Goal: Task Accomplishment & Management: Complete application form

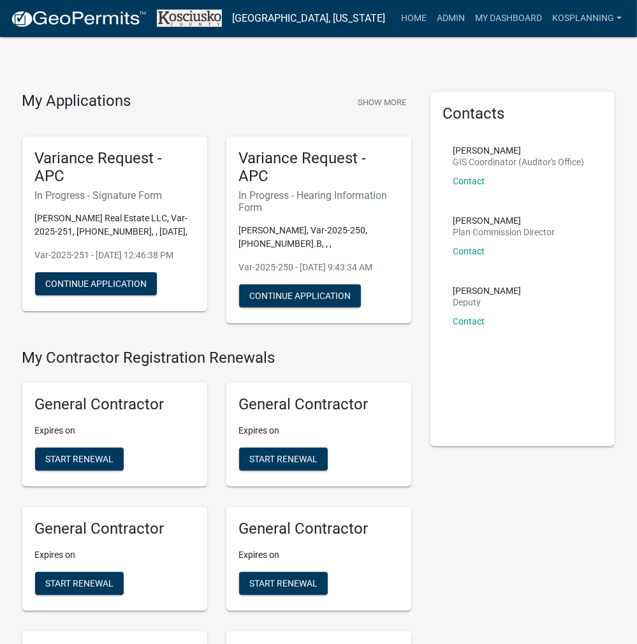
click at [453, 18] on link "Admin" at bounding box center [451, 18] width 38 height 24
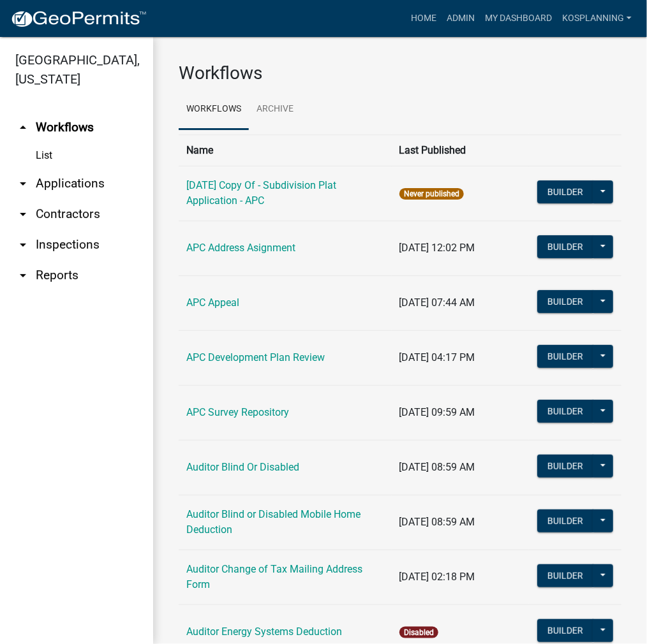
click at [71, 185] on link "arrow_drop_down Applications" at bounding box center [76, 183] width 153 height 31
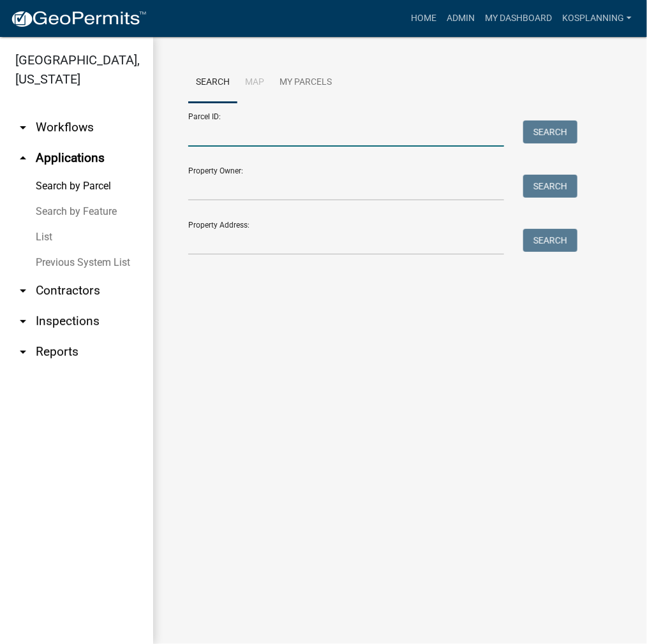
click at [221, 135] on input "Parcel ID:" at bounding box center [346, 134] width 316 height 26
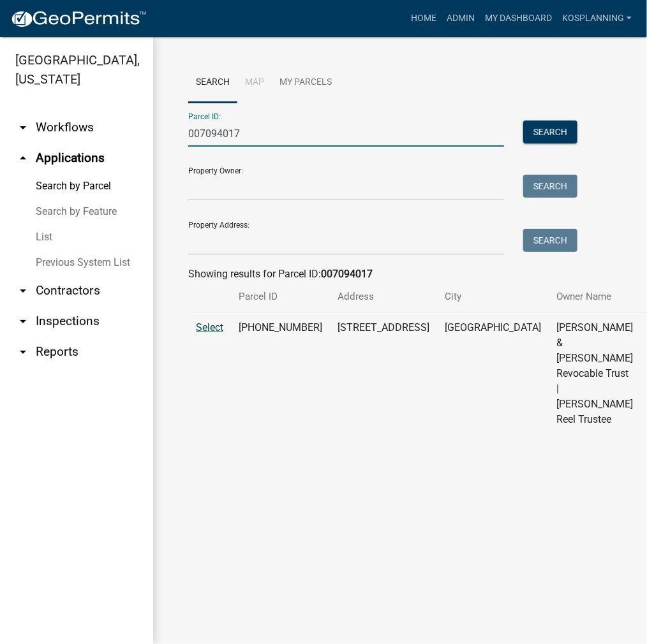
type input "007094017"
click at [215, 334] on span "Select" at bounding box center [209, 327] width 27 height 12
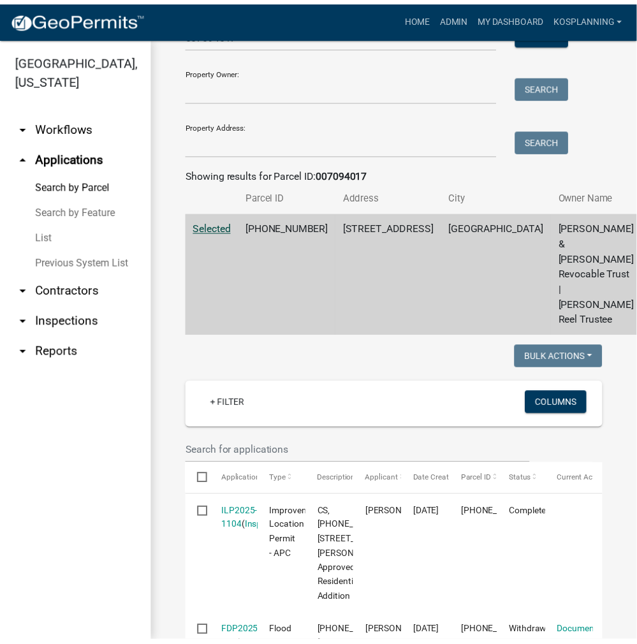
scroll to position [255, 0]
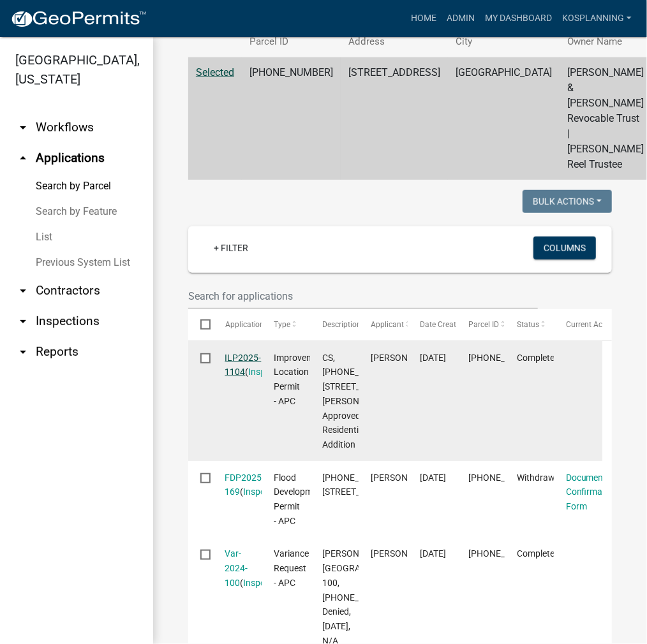
click at [239, 378] on link "ILP2025-1104" at bounding box center [243, 365] width 36 height 25
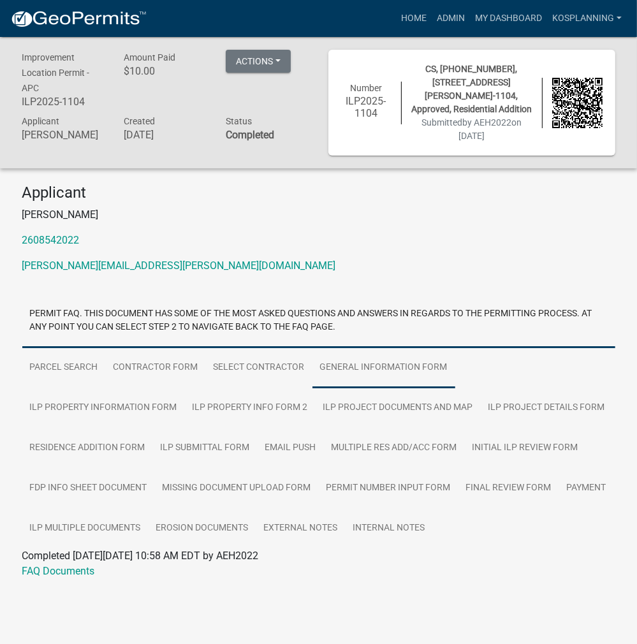
click at [348, 374] on link "General Information Form" at bounding box center [384, 368] width 143 height 41
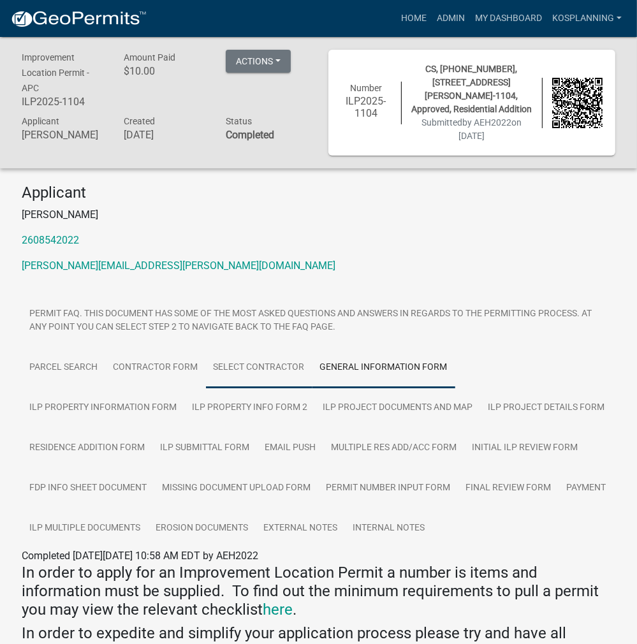
click at [263, 371] on link "Select contractor" at bounding box center [259, 368] width 107 height 41
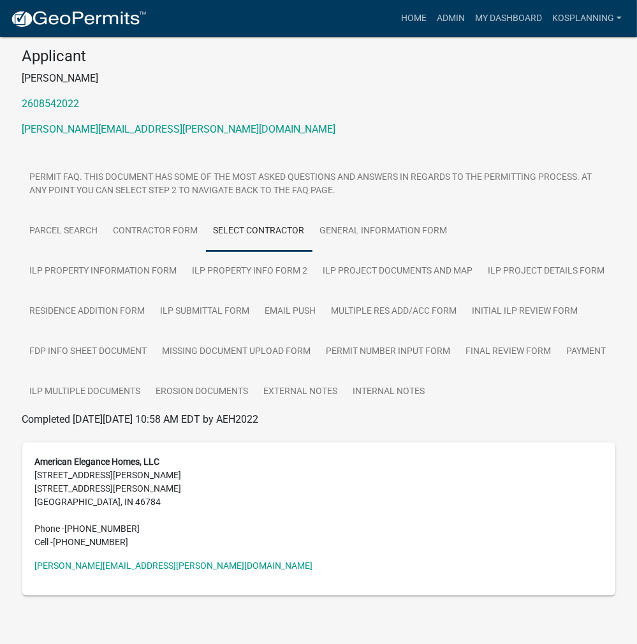
scroll to position [144, 0]
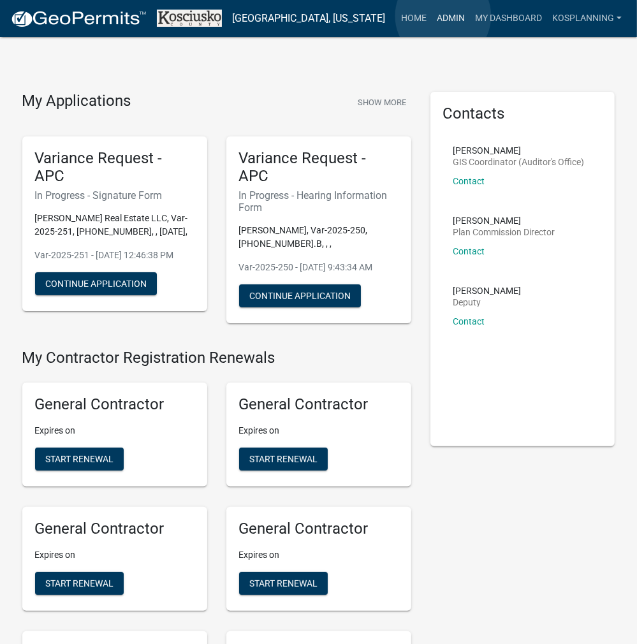
click at [443, 16] on link "Admin" at bounding box center [451, 18] width 38 height 24
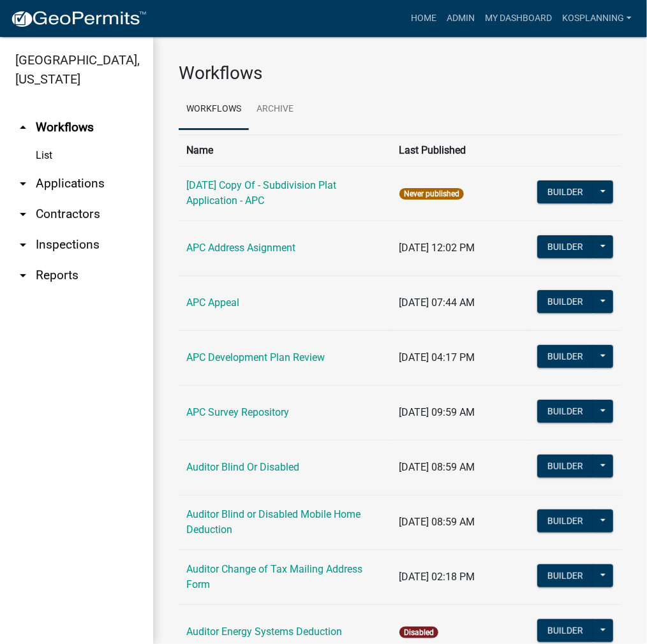
click at [46, 187] on link "arrow_drop_down Applications" at bounding box center [76, 183] width 153 height 31
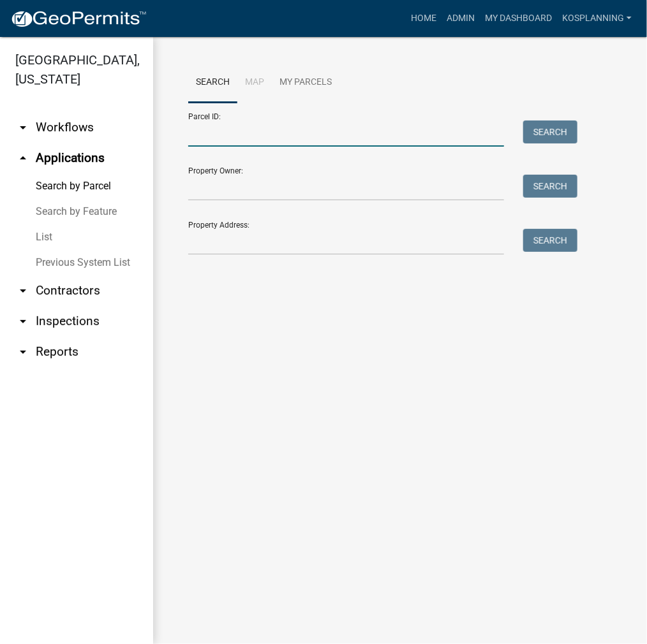
click at [210, 138] on input "Parcel ID:" at bounding box center [346, 134] width 316 height 26
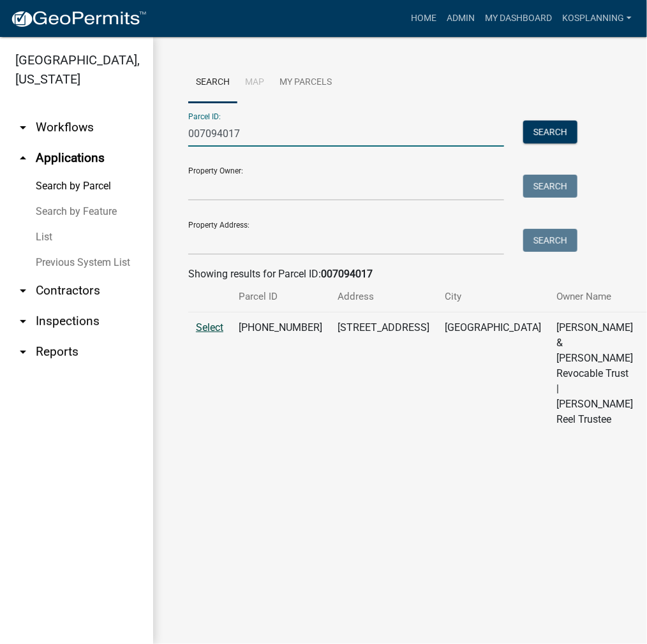
type input "007094017"
click at [202, 334] on span "Select" at bounding box center [209, 327] width 27 height 12
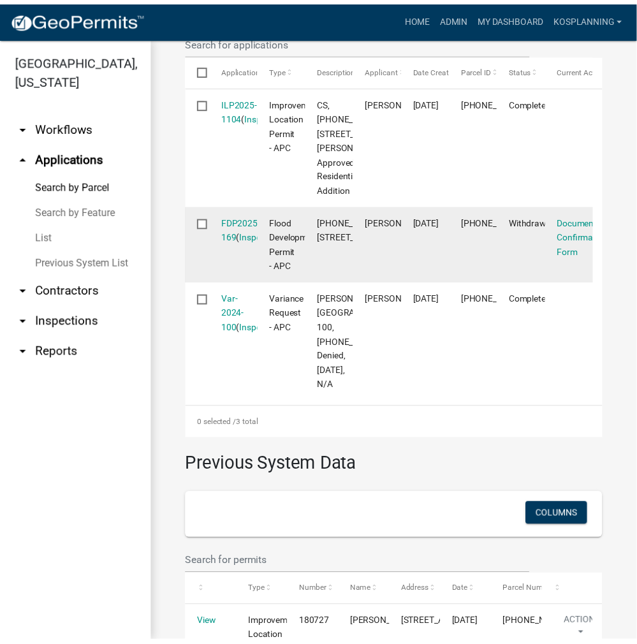
scroll to position [702, 0]
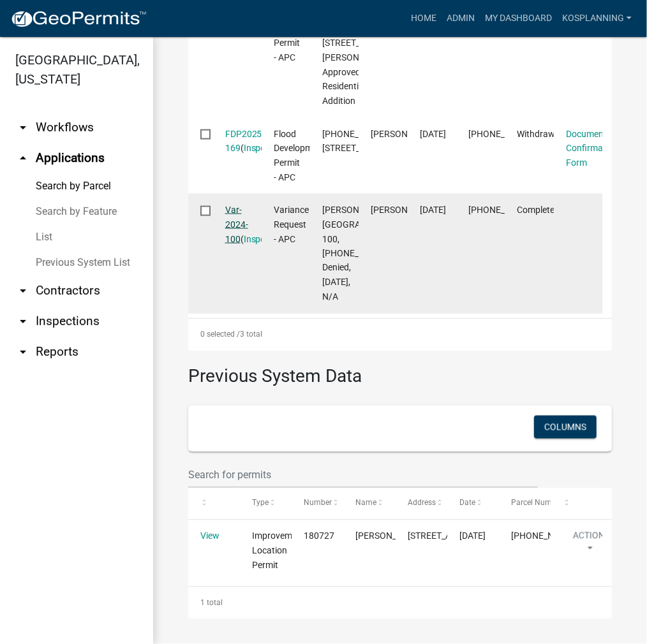
click at [231, 244] on link "Var-2024-100" at bounding box center [236, 225] width 23 height 40
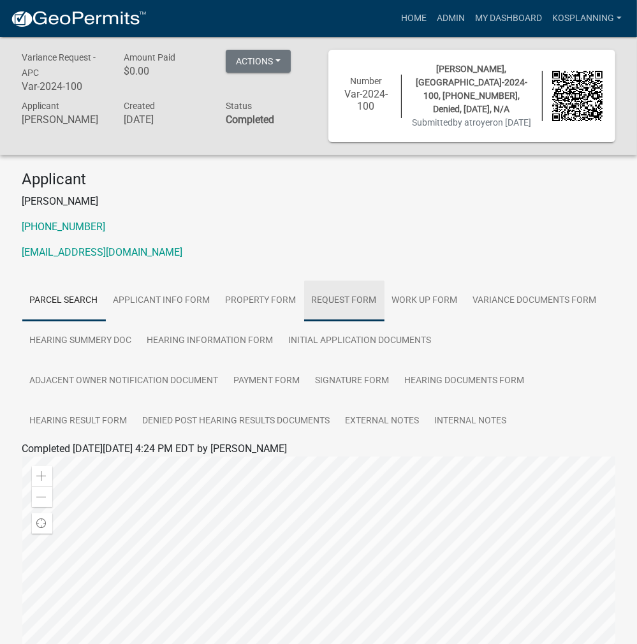
click at [341, 300] on link "Request Form" at bounding box center [344, 301] width 80 height 41
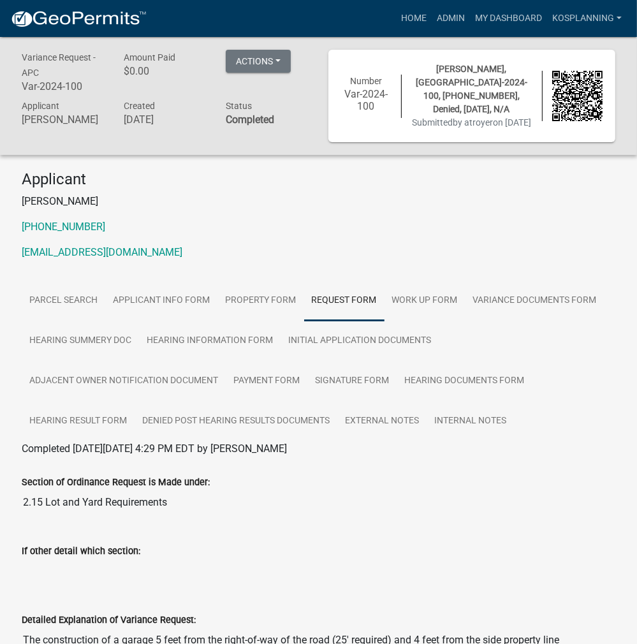
click at [392, 13] on div "Home Admin My Dashboard kosplanning Admin Account Contractor Profile Logout" at bounding box center [392, 18] width 470 height 24
click at [397, 16] on link "Home" at bounding box center [414, 18] width 36 height 24
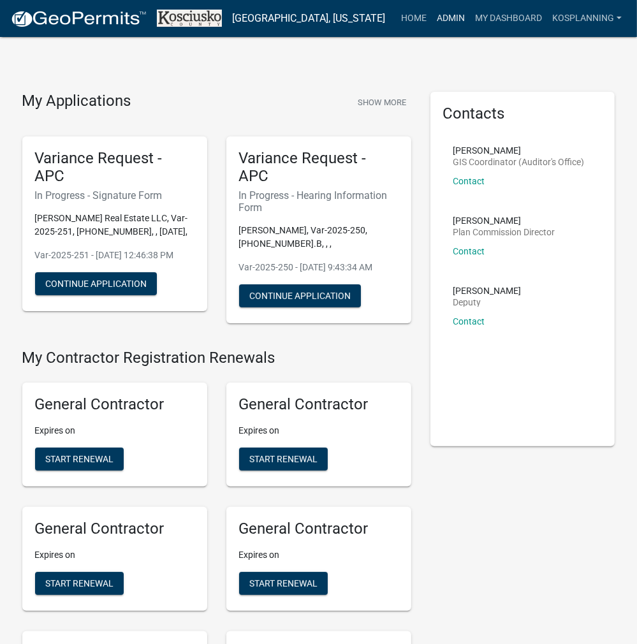
click at [446, 10] on link "Admin" at bounding box center [451, 18] width 38 height 24
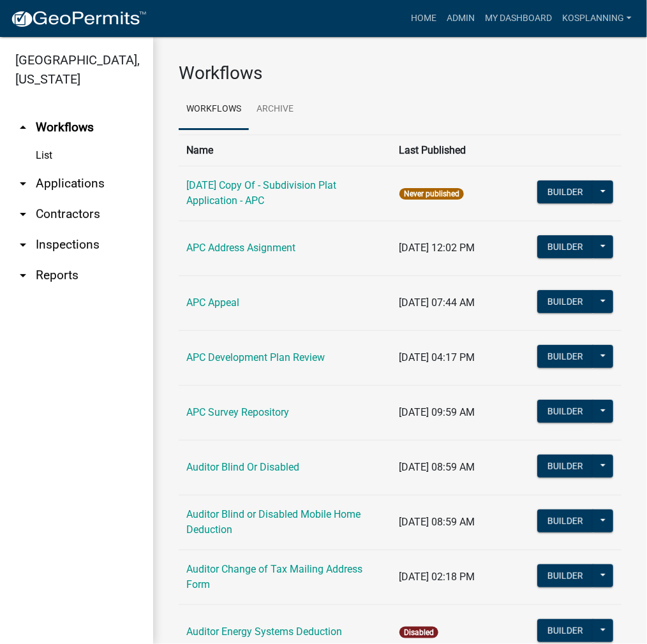
click at [61, 186] on link "arrow_drop_down Applications" at bounding box center [76, 183] width 153 height 31
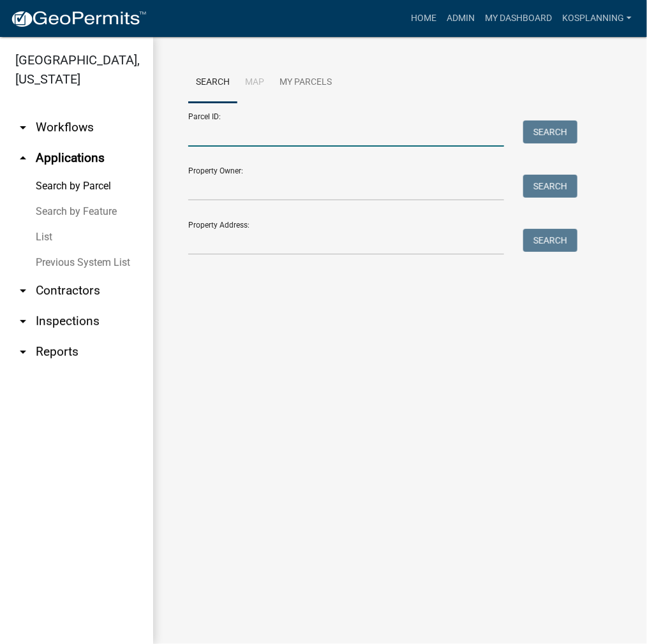
click at [216, 135] on input "Parcel ID:" at bounding box center [346, 134] width 316 height 26
click at [255, 134] on input "Parcel ID:" at bounding box center [346, 134] width 316 height 26
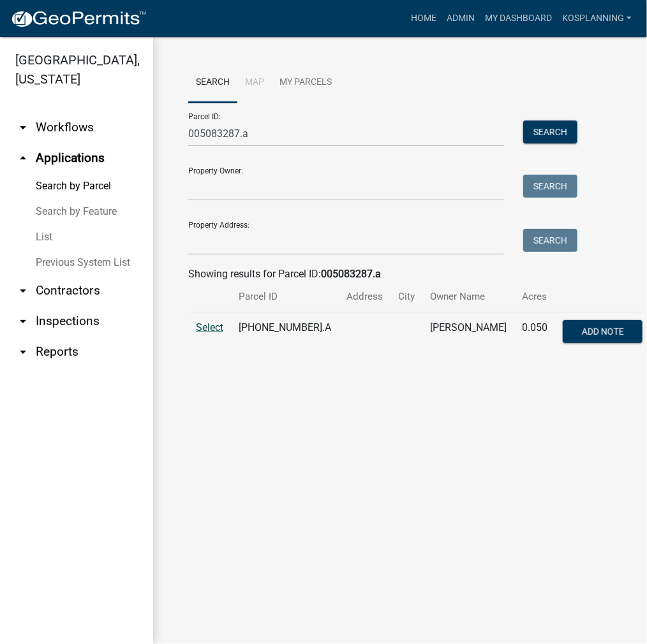
click at [204, 332] on span "Select" at bounding box center [209, 327] width 27 height 12
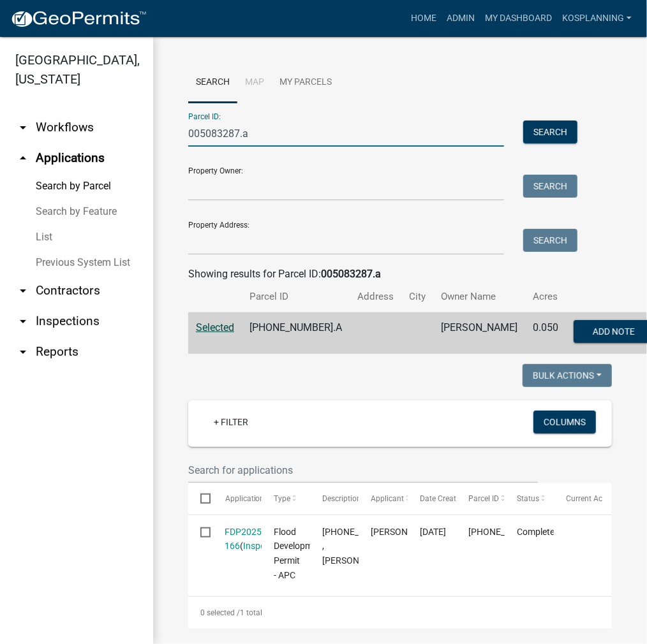
click at [256, 132] on input "005083287.a" at bounding box center [346, 134] width 316 height 26
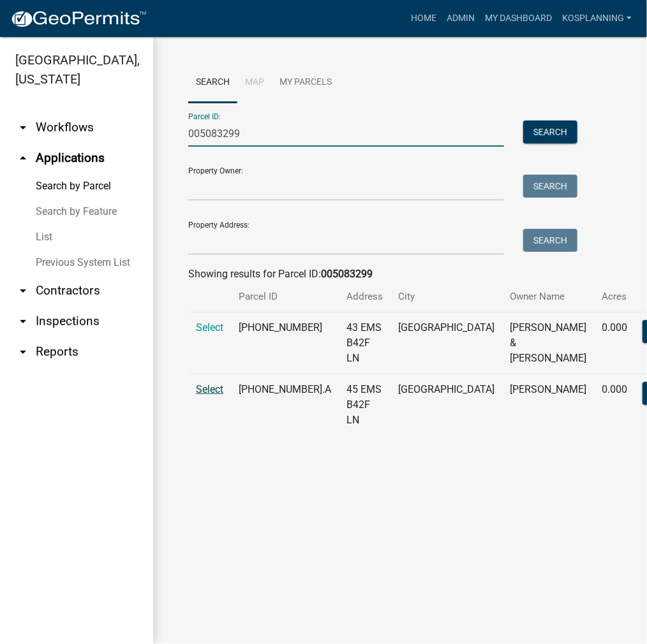
type input "005083299"
click at [210, 395] on span "Select" at bounding box center [209, 389] width 27 height 12
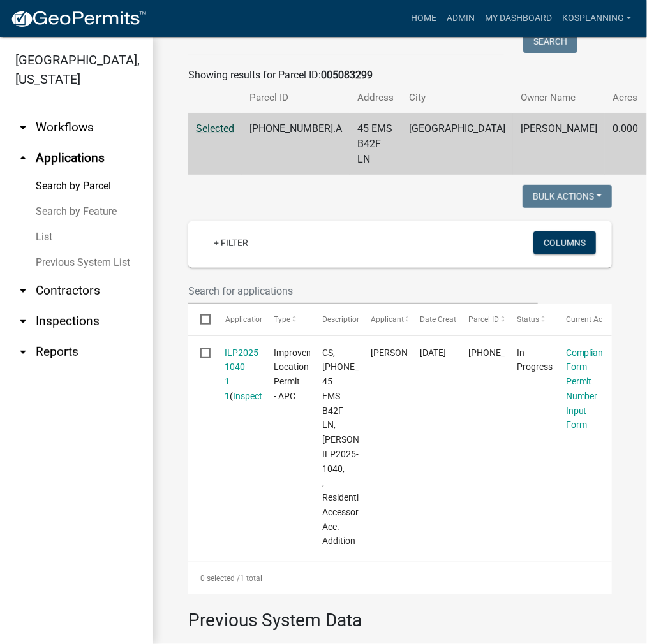
scroll to position [255, 0]
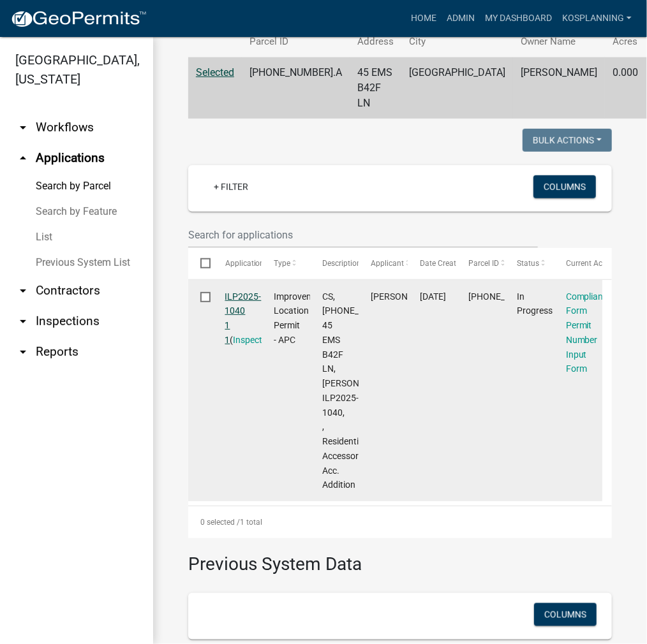
click at [245, 312] on link "ILP2025-1040 1 1" at bounding box center [243, 318] width 36 height 54
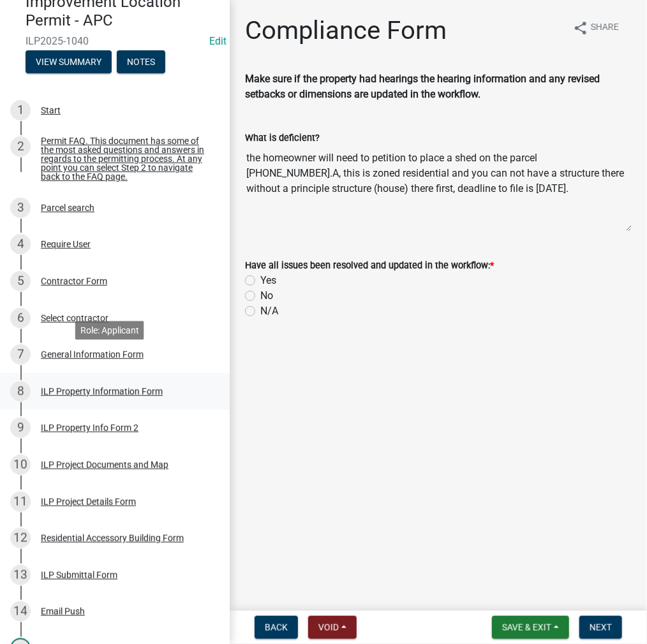
scroll to position [191, 0]
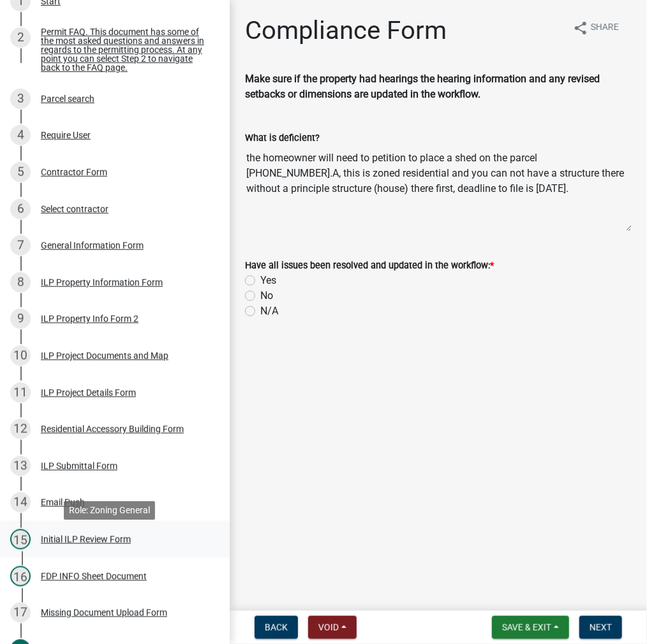
click at [84, 550] on div "15 Initial ILP Review Form" at bounding box center [109, 539] width 199 height 20
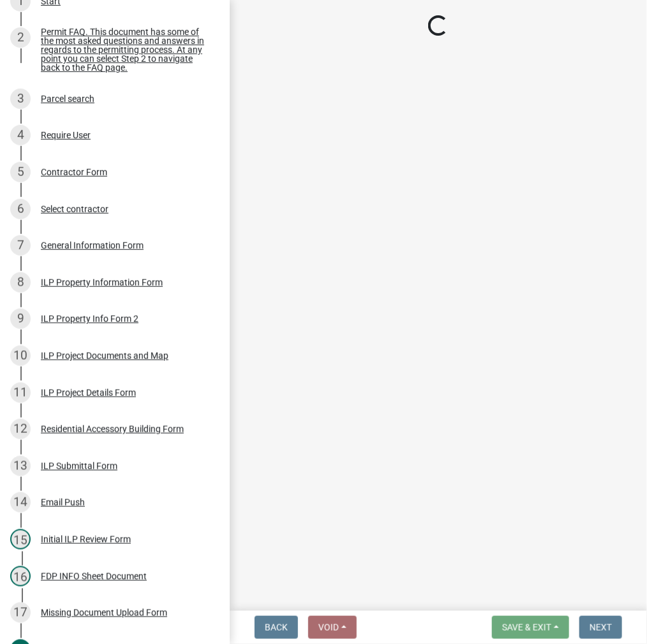
select select "c872cdc8-ca01-49f1-a213-e4b05fa58cd2"
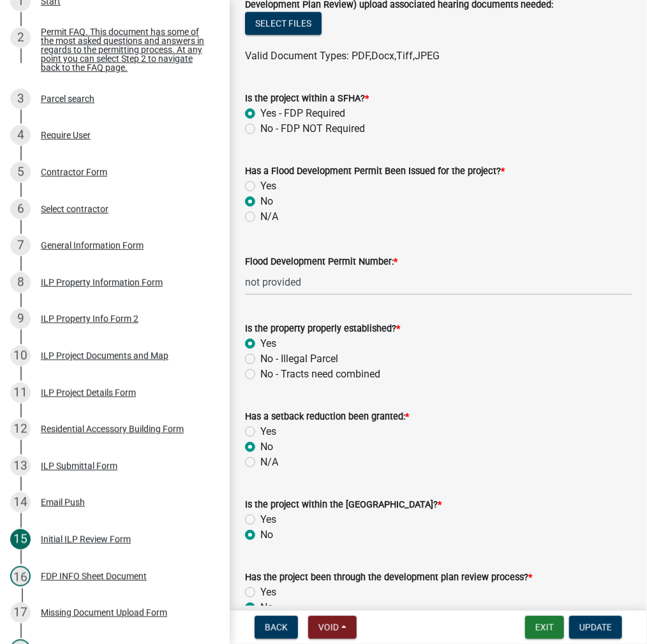
scroll to position [574, 0]
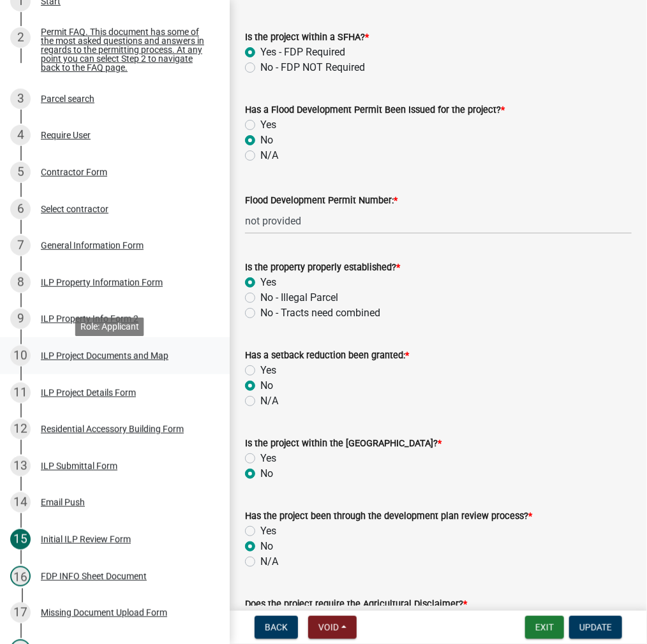
click at [65, 359] on div "ILP Project Documents and Map" at bounding box center [105, 355] width 128 height 9
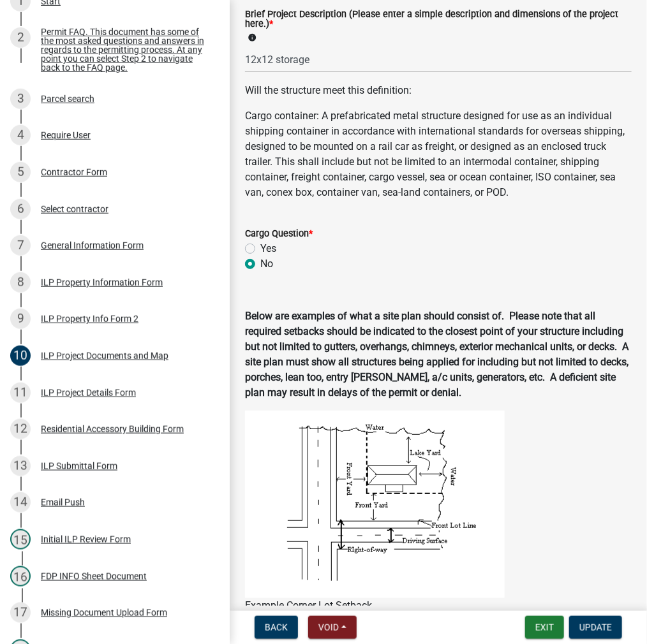
scroll to position [319, 0]
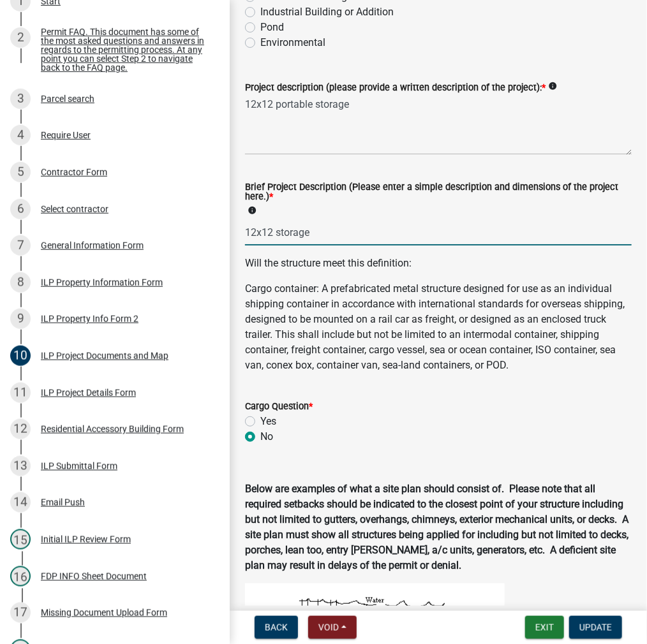
click at [316, 234] on input "12x12 storage" at bounding box center [438, 232] width 386 height 26
type input "12x28 shed"
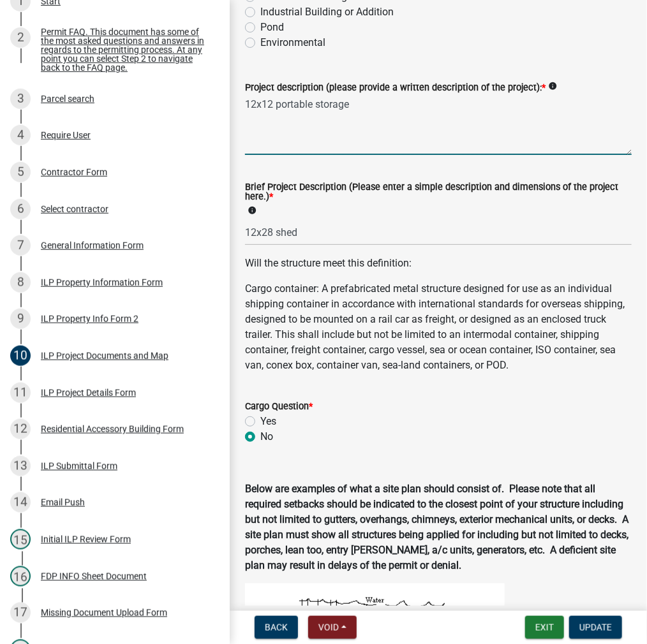
click at [268, 105] on textarea "12x12 portable storage" at bounding box center [438, 125] width 386 height 60
type textarea "12x28 portable storage"
click at [538, 631] on button "Exit" at bounding box center [544, 627] width 39 height 23
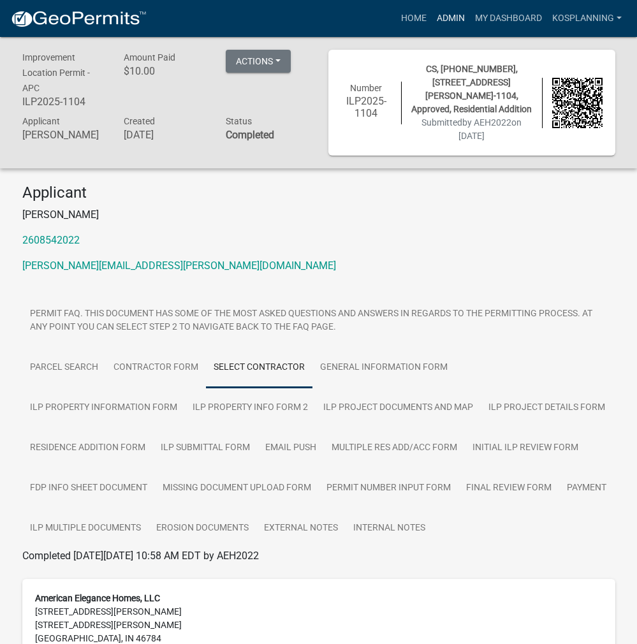
scroll to position [144, 0]
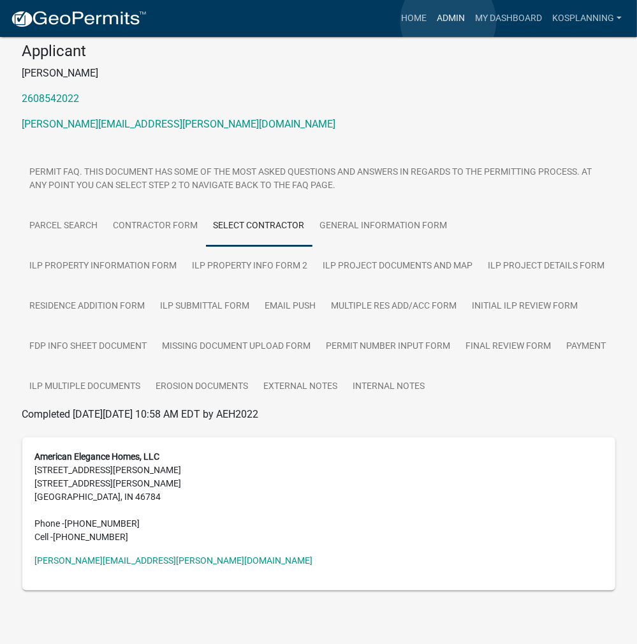
click at [448, 21] on link "Admin" at bounding box center [451, 18] width 38 height 24
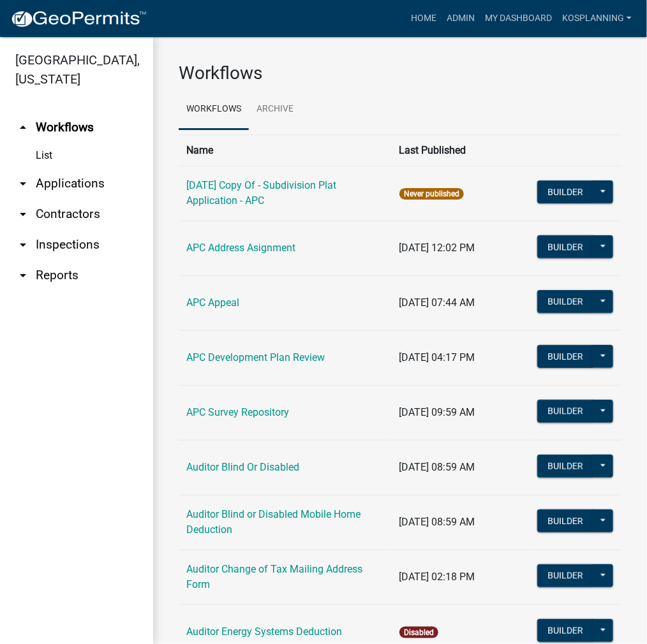
click at [71, 182] on link "arrow_drop_down Applications" at bounding box center [76, 183] width 153 height 31
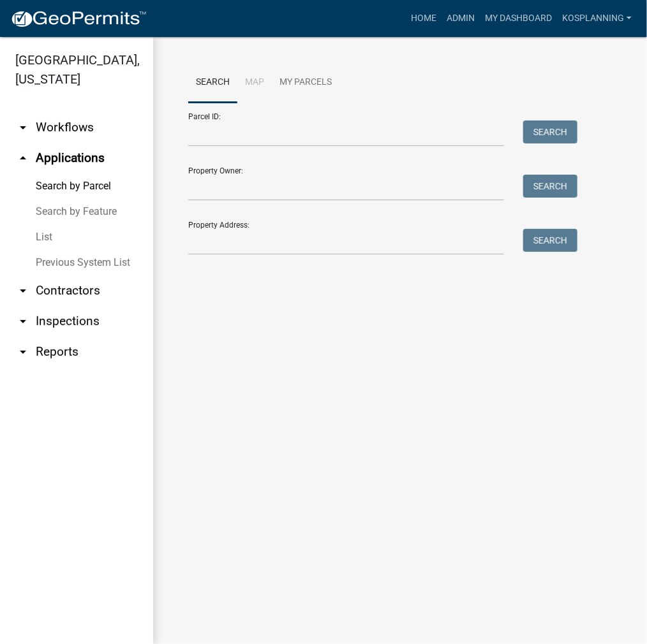
click at [43, 236] on link "List" at bounding box center [76, 237] width 153 height 26
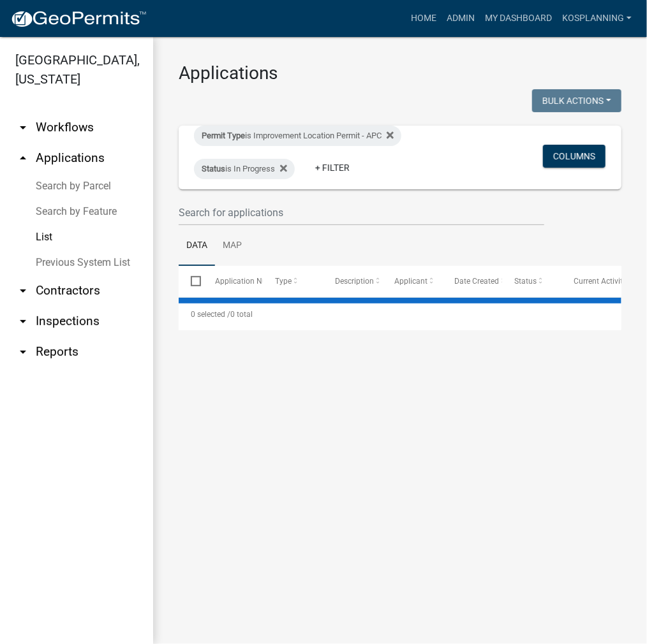
select select "3: 100"
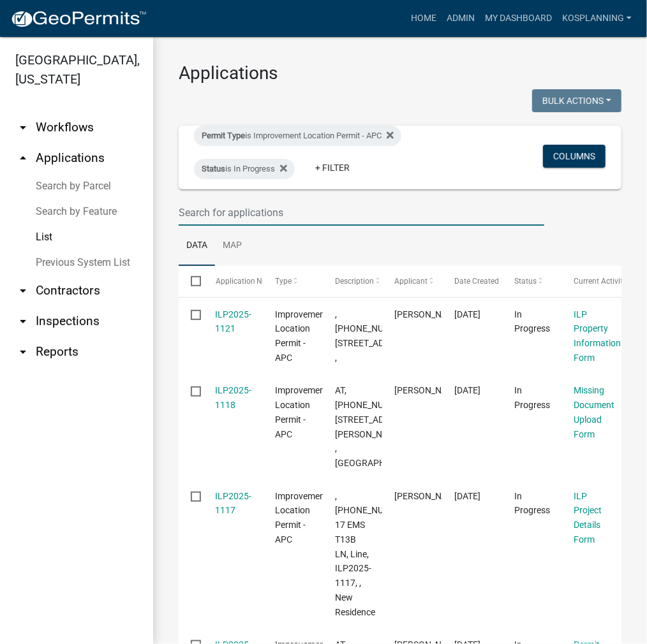
click at [244, 211] on input "text" at bounding box center [361, 213] width 365 height 26
type input "1086"
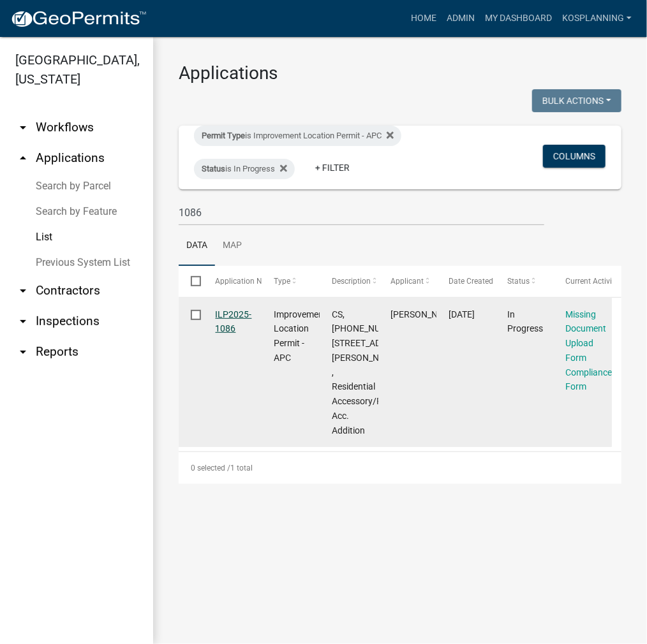
click at [240, 313] on link "ILP2025-1086" at bounding box center [234, 321] width 36 height 25
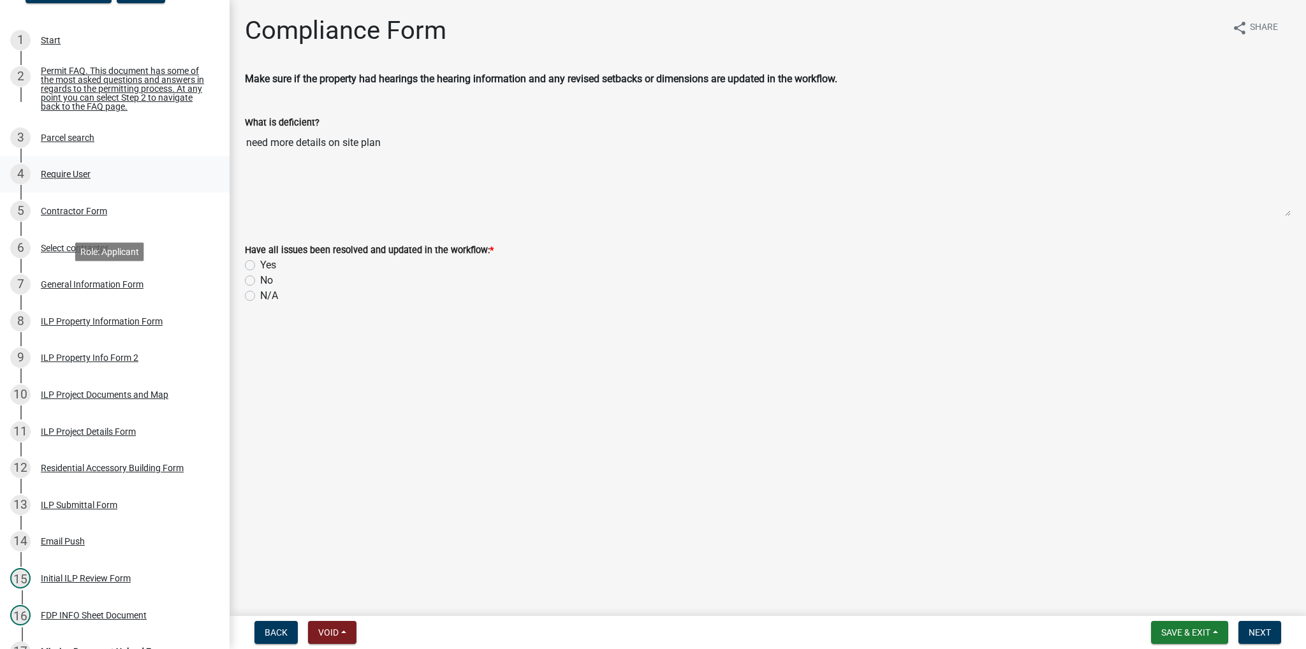
scroll to position [319, 0]
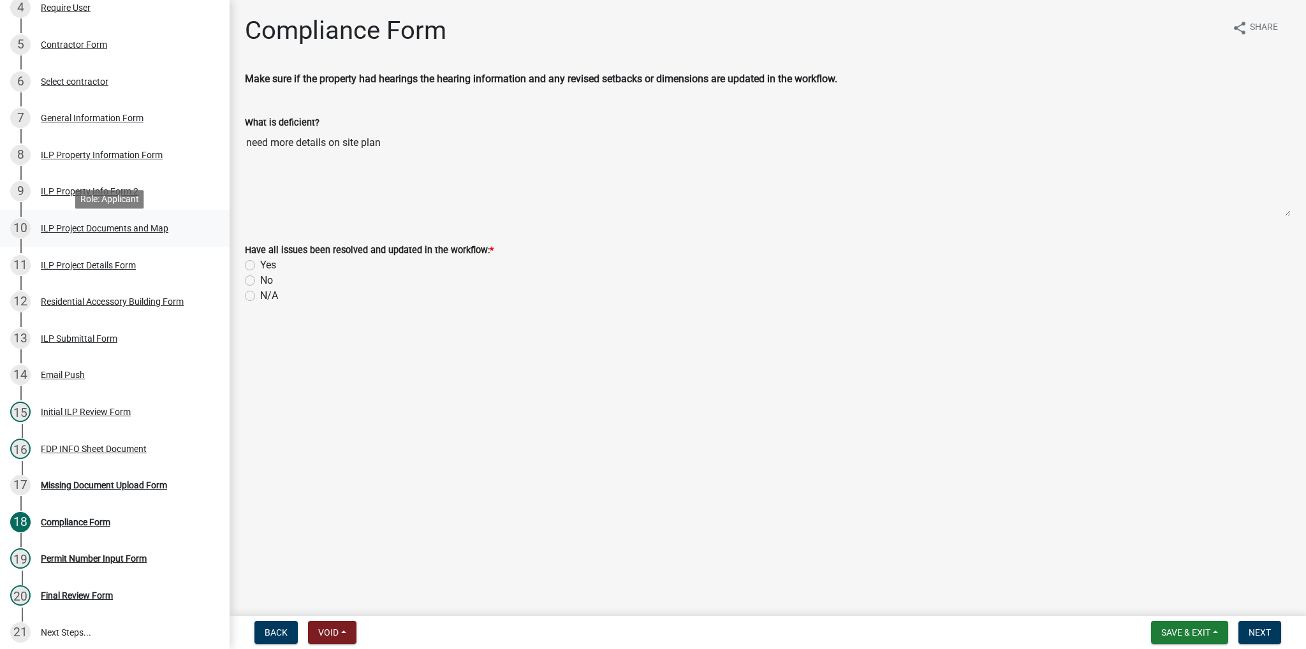
click at [79, 233] on div "ILP Project Documents and Map" at bounding box center [105, 228] width 128 height 9
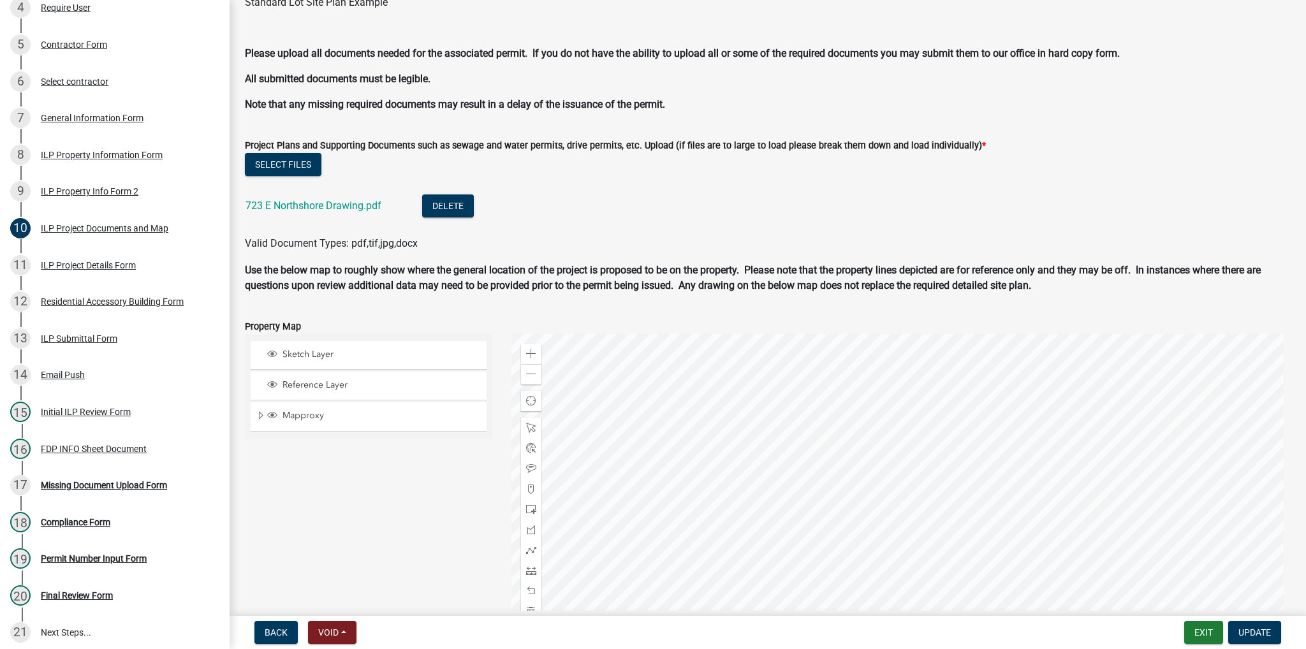
scroll to position [1212, 0]
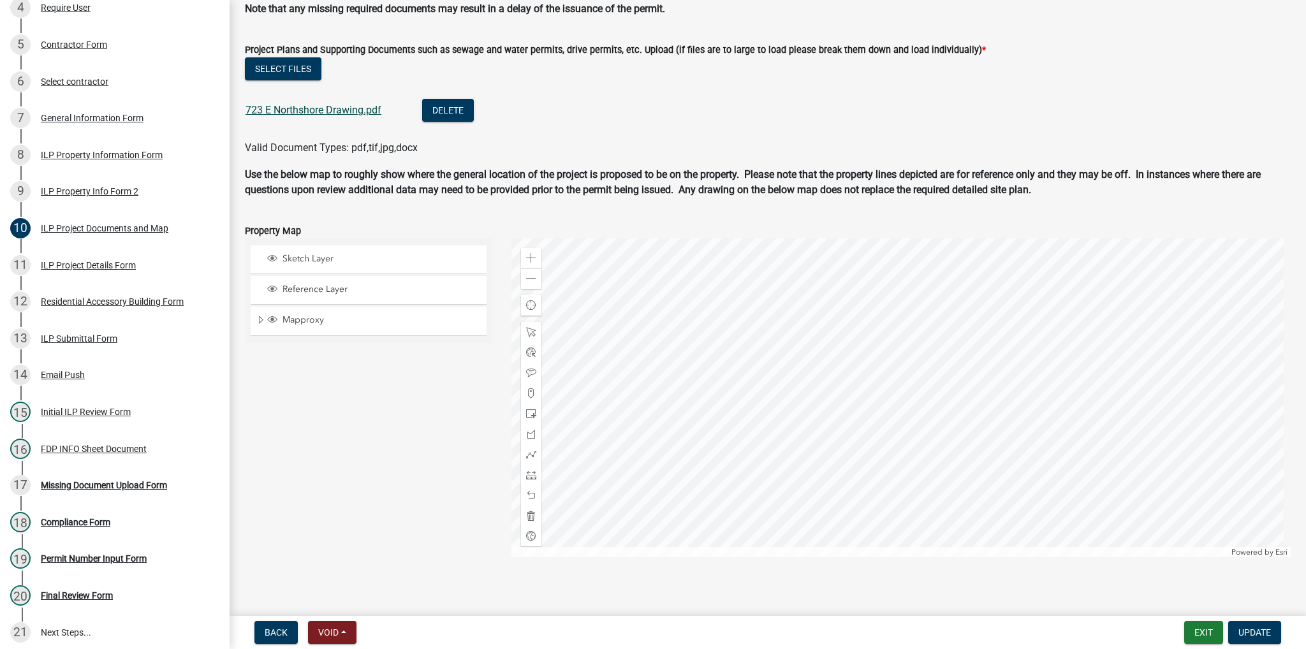
click at [309, 111] on link "723 E Northshore Drawing.pdf" at bounding box center [314, 110] width 136 height 12
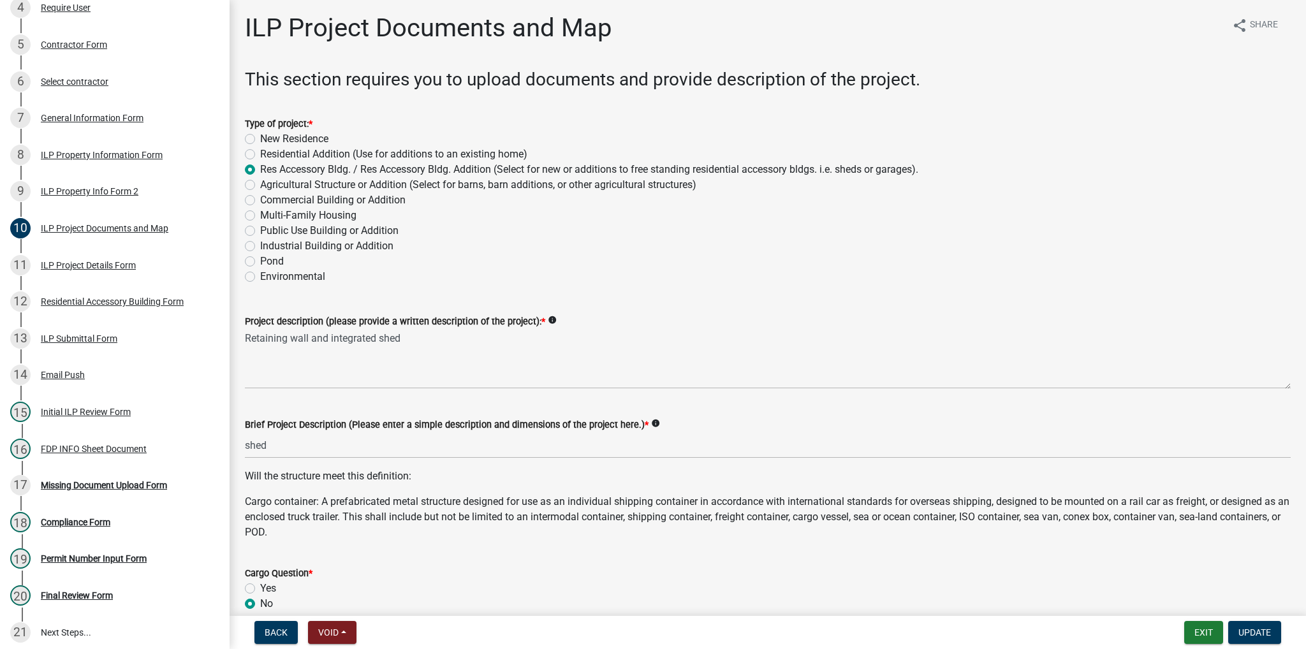
scroll to position [0, 0]
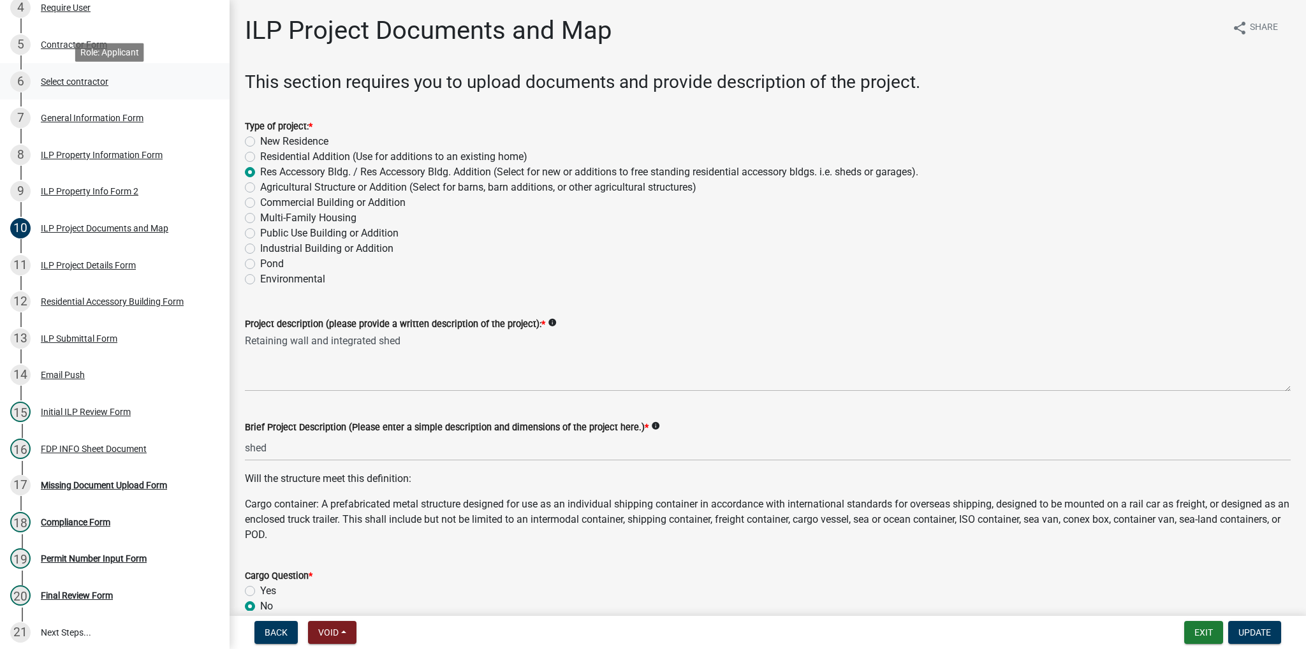
click at [78, 85] on div "Select contractor" at bounding box center [75, 81] width 68 height 9
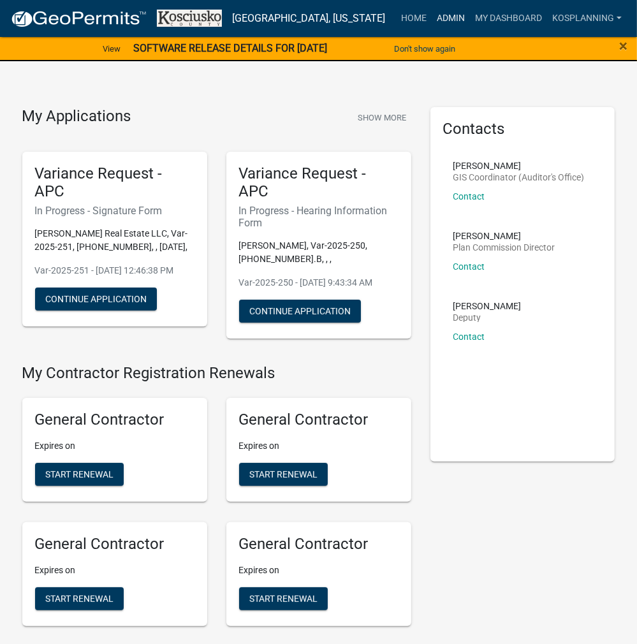
click at [453, 15] on link "Admin" at bounding box center [451, 18] width 38 height 24
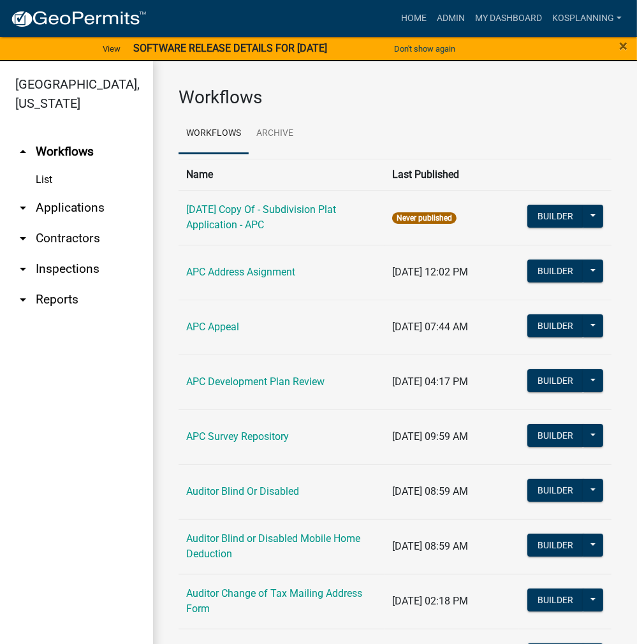
click at [83, 205] on link "arrow_drop_down Applications" at bounding box center [76, 208] width 153 height 31
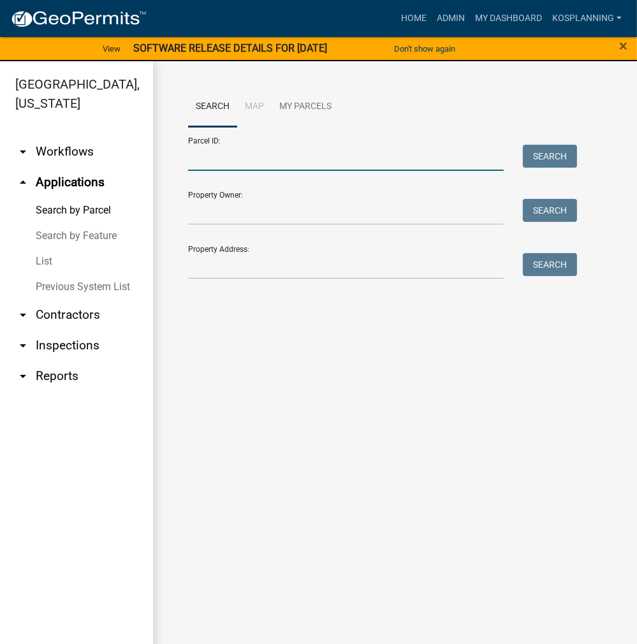
click at [202, 161] on input "Parcel ID:" at bounding box center [346, 158] width 316 height 26
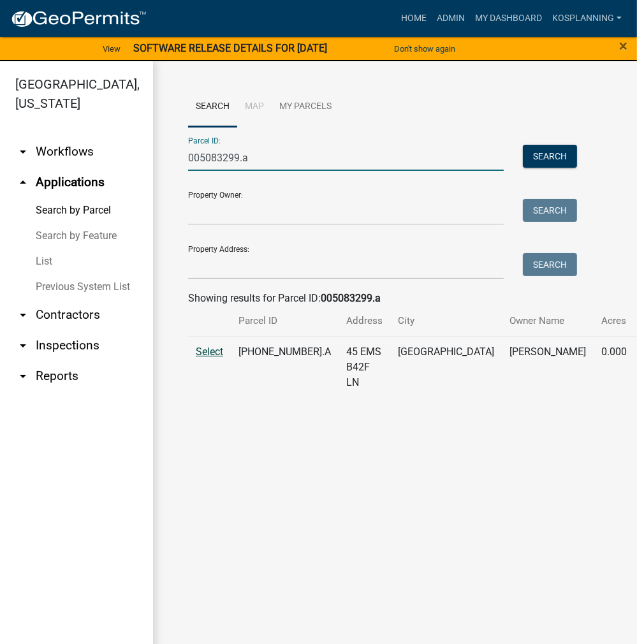
type input "005083299.a"
click at [222, 358] on span "Select" at bounding box center [209, 352] width 27 height 12
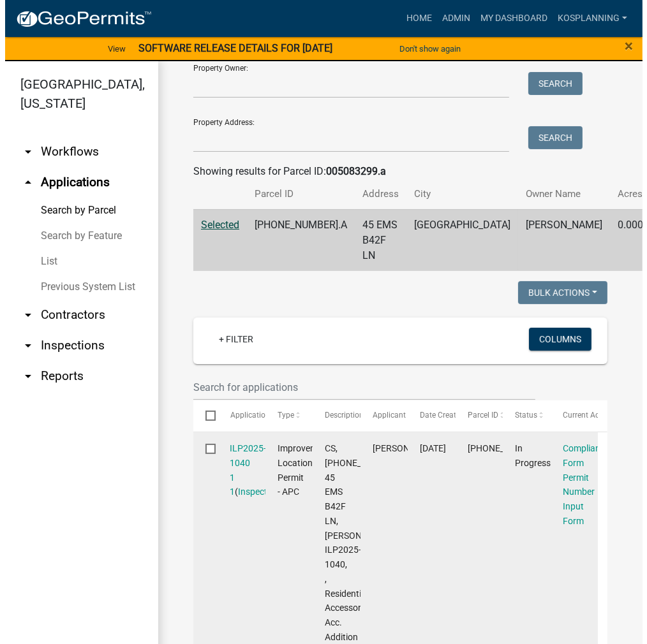
scroll to position [128, 0]
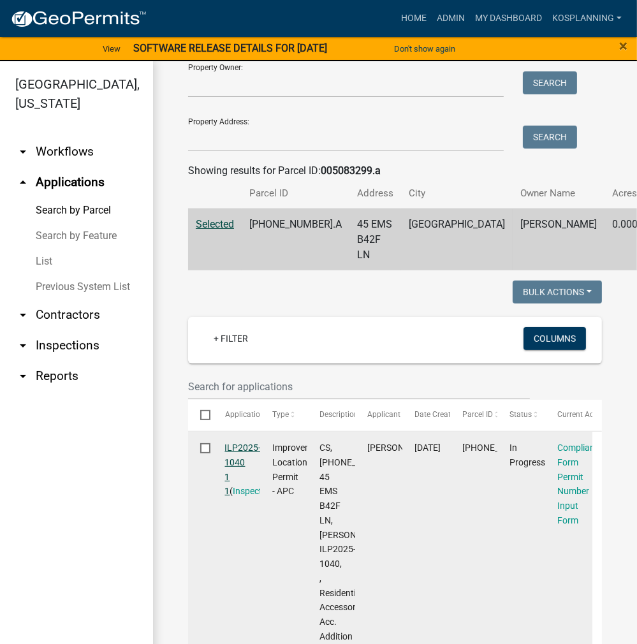
click at [246, 461] on link "ILP2025-1040 1 1" at bounding box center [243, 470] width 36 height 54
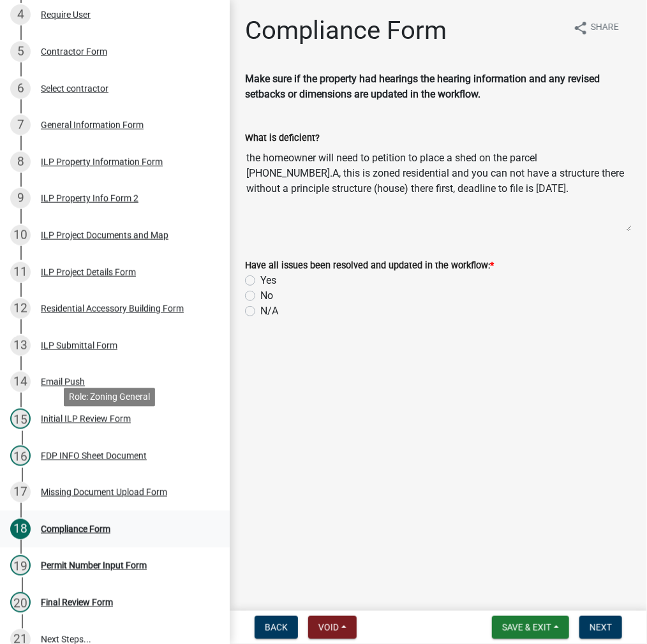
scroll to position [319, 0]
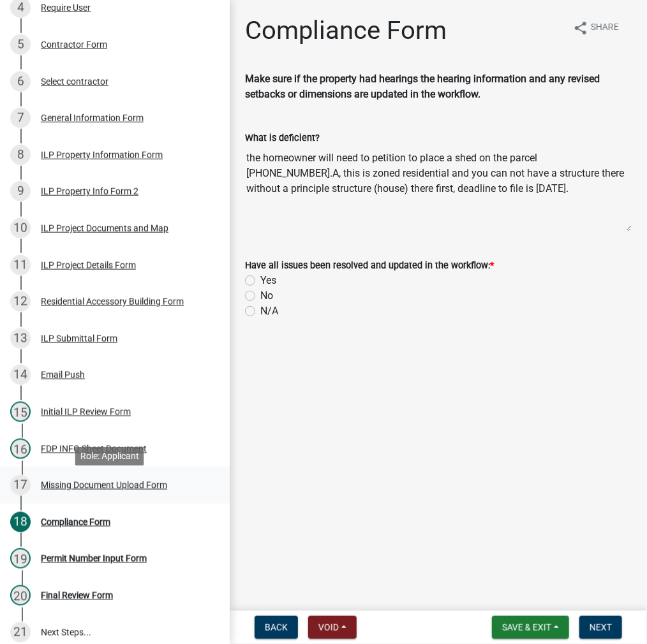
click at [80, 490] on div "Missing Document Upload Form" at bounding box center [104, 485] width 126 height 9
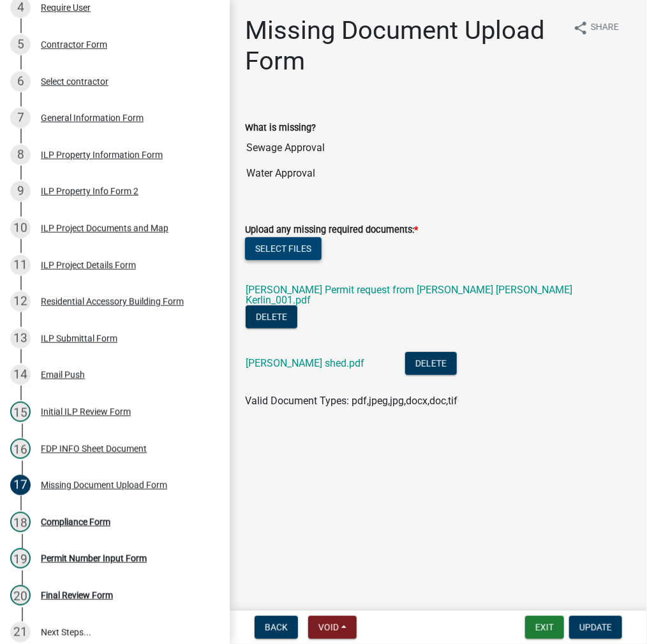
click at [294, 250] on button "Select files" at bounding box center [283, 248] width 77 height 23
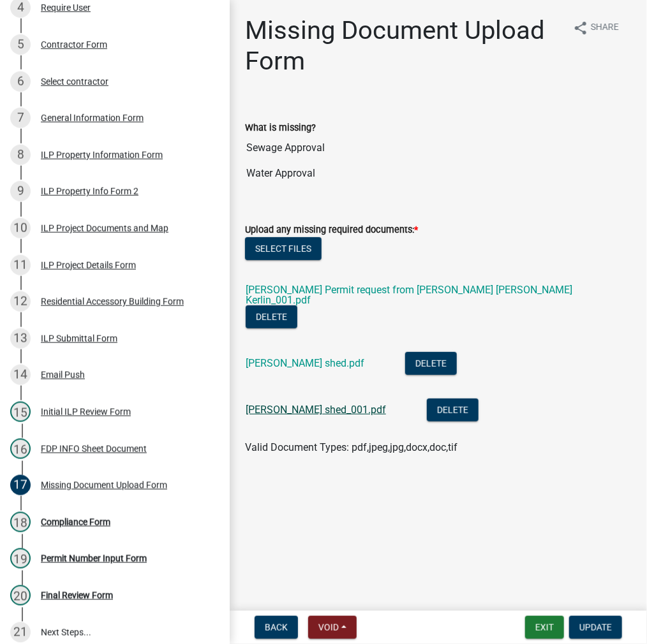
click at [298, 413] on link "huston shed_001.pdf" at bounding box center [316, 410] width 140 height 12
click at [296, 363] on link "huston shed.pdf" at bounding box center [305, 363] width 119 height 12
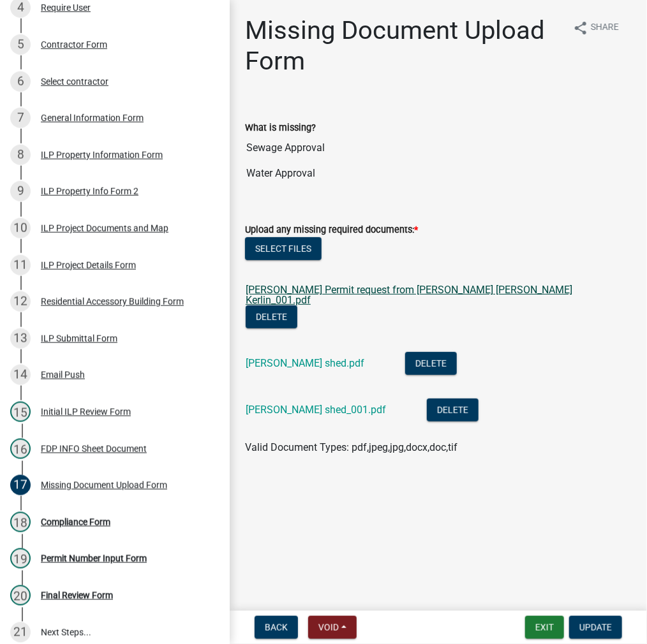
click at [321, 289] on link "Matthew Sandy Flood Permit request from Sharon Huston Dan Kerlin_001.pdf" at bounding box center [409, 295] width 327 height 22
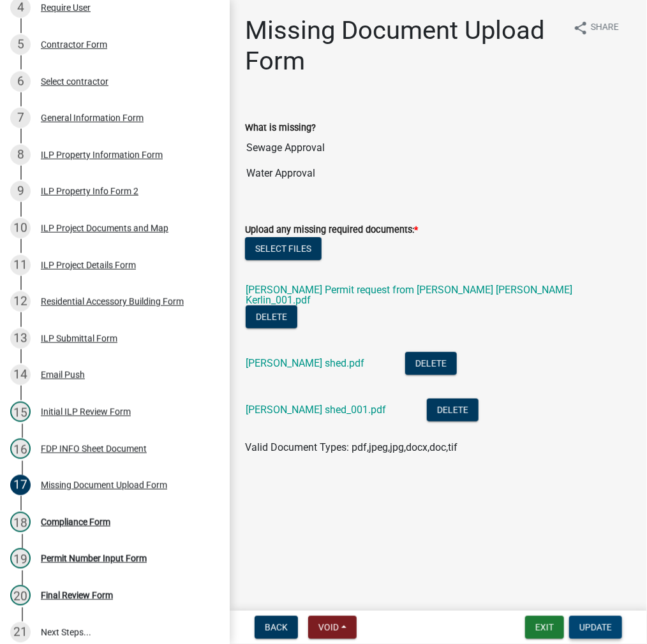
click at [592, 635] on button "Update" at bounding box center [595, 627] width 53 height 23
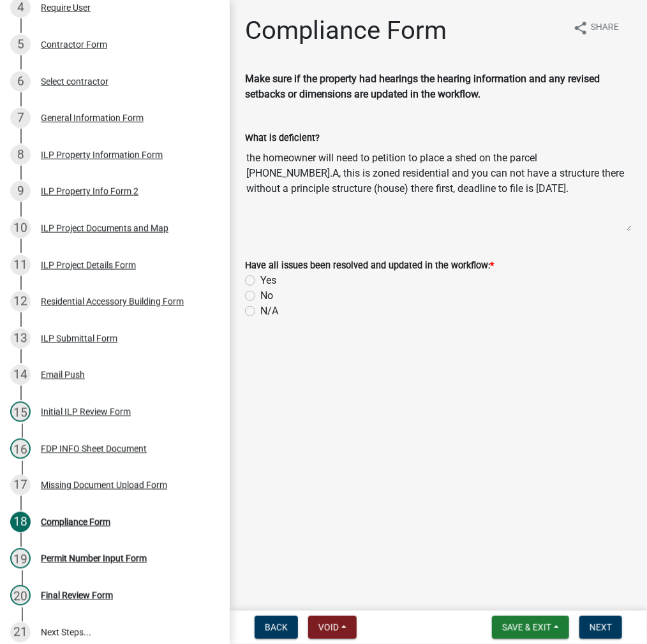
click at [260, 279] on label "Yes" at bounding box center [268, 280] width 16 height 15
click at [260, 279] on input "Yes" at bounding box center [264, 277] width 8 height 8
radio input "true"
click at [603, 620] on button "Next" at bounding box center [600, 627] width 43 height 23
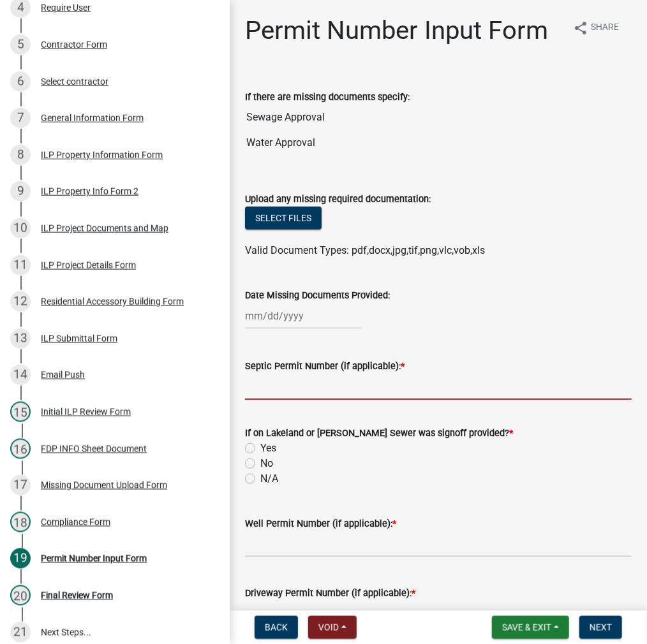
drag, startPoint x: 325, startPoint y: 392, endPoint x: 539, endPoint y: 365, distance: 215.3
click at [325, 392] on input "Septic Permit Number (if applicable): *" at bounding box center [438, 387] width 386 height 26
type input "l"
type input "LRSD"
click at [260, 447] on label "Yes" at bounding box center [268, 448] width 16 height 15
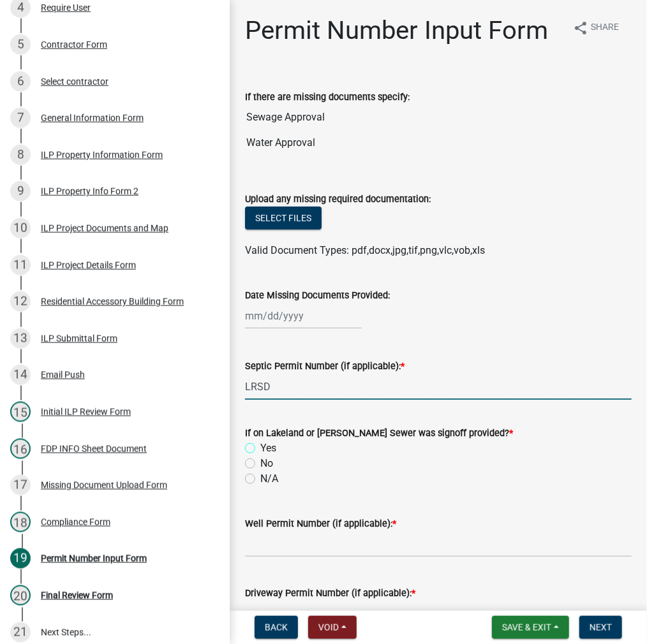
click at [260, 447] on input "Yes" at bounding box center [264, 445] width 8 height 8
radio input "true"
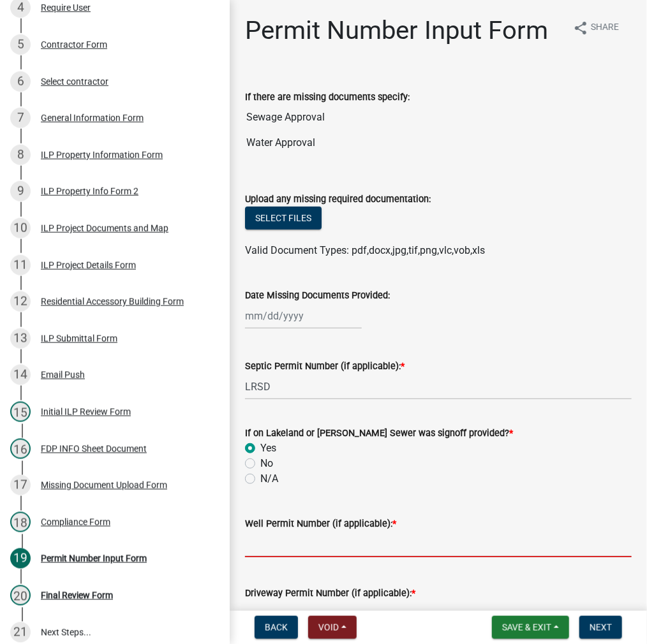
click at [273, 545] on input "Well Permit Number (if applicable): *" at bounding box center [438, 544] width 386 height 26
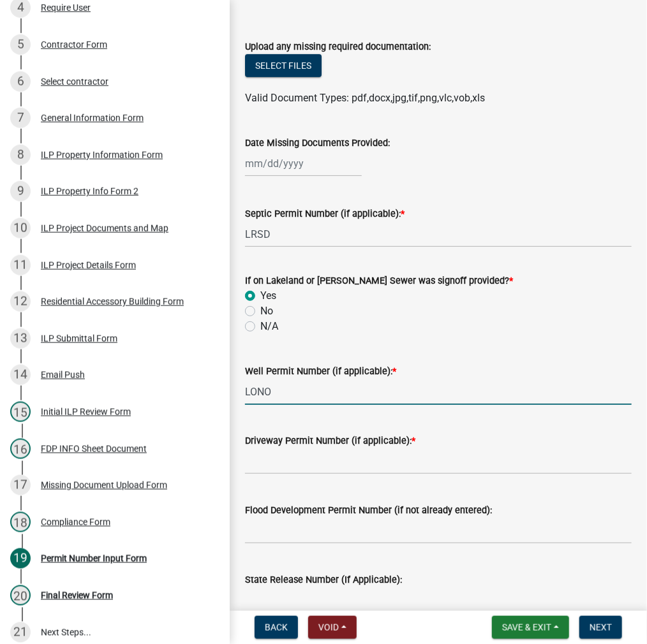
scroll to position [255, 0]
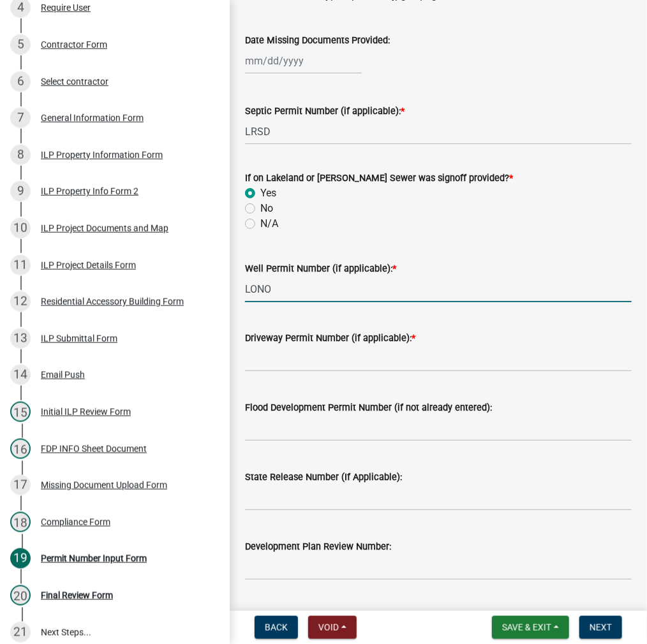
type input "LONO"
click at [288, 364] on input "Driveway Permit Number (if applicable): *" at bounding box center [438, 359] width 386 height 26
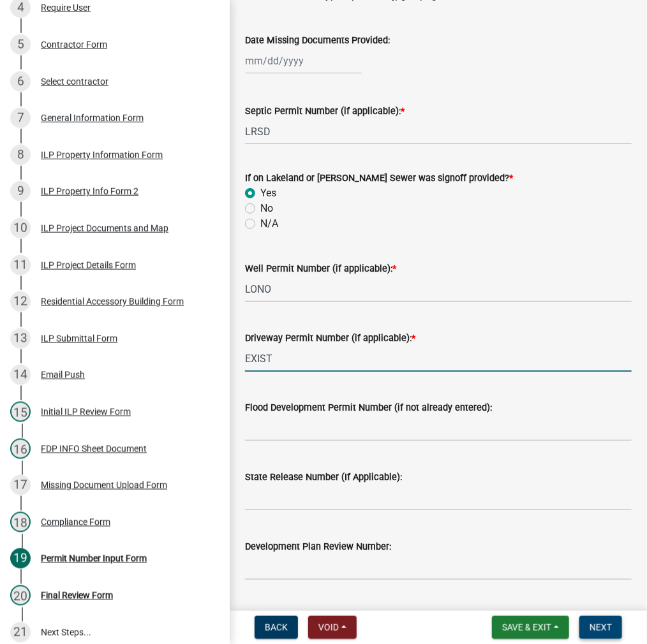
type input "EXIST"
click at [596, 621] on button "Next" at bounding box center [600, 627] width 43 height 23
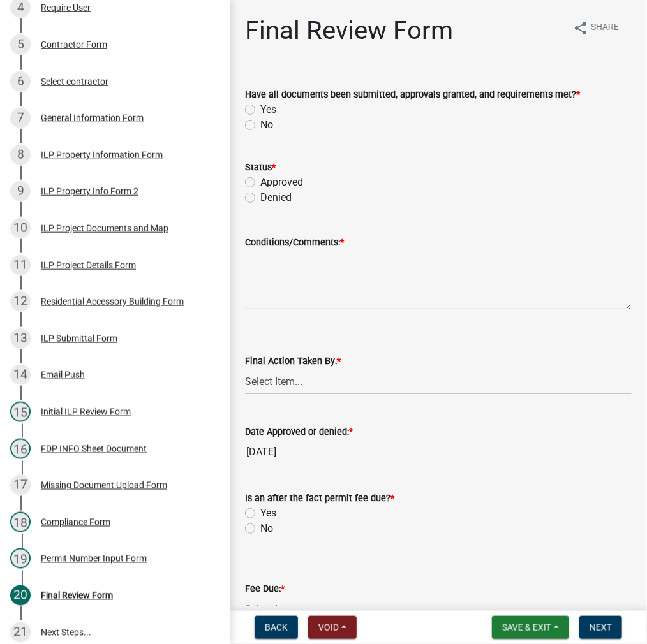
click at [247, 103] on div "Yes" at bounding box center [438, 109] width 386 height 15
click at [260, 110] on label "Yes" at bounding box center [268, 109] width 16 height 15
click at [260, 110] on input "Yes" at bounding box center [264, 106] width 8 height 8
radio input "true"
click at [260, 182] on label "Approved" at bounding box center [281, 182] width 43 height 15
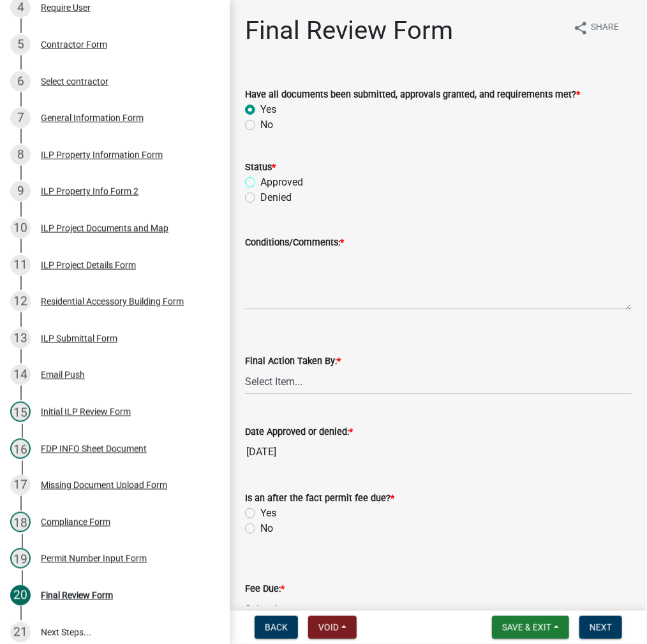
click at [260, 182] on input "Approved" at bounding box center [264, 179] width 8 height 8
radio input "true"
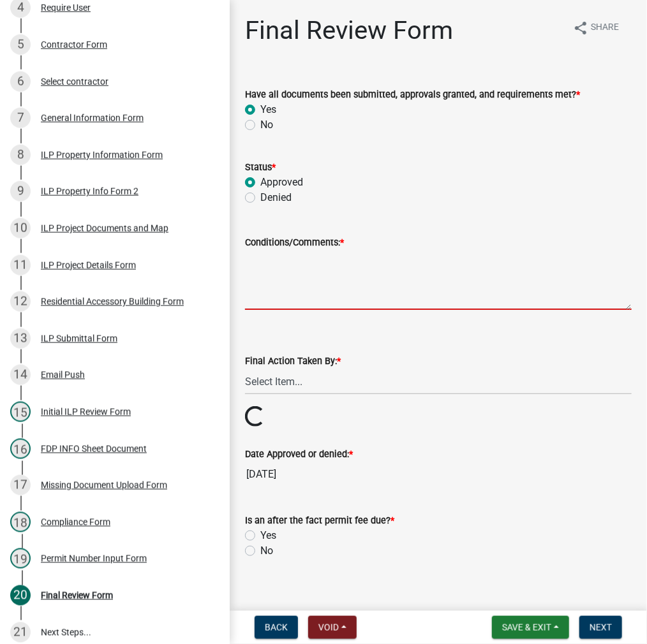
click at [291, 294] on textarea "Conditions/Comments: *" at bounding box center [438, 280] width 386 height 60
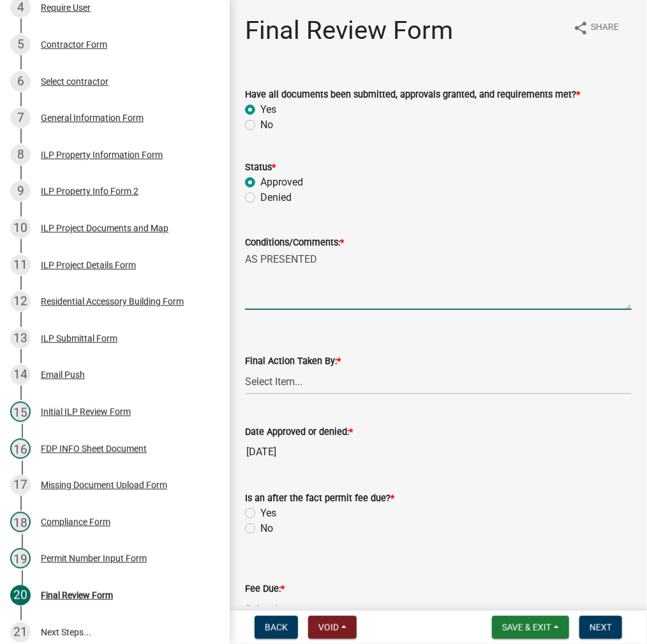
type textarea "AS PRESENTED"
click at [277, 378] on select "Select Item... MMS LT AT CS Vacant Vacant" at bounding box center [438, 382] width 386 height 26
click at [245, 369] on select "Select Item... MMS LT AT CS Vacant Vacant" at bounding box center [438, 382] width 386 height 26
select select "c872cdc8-ca01-49f1-a213-e4b05fa58cd2"
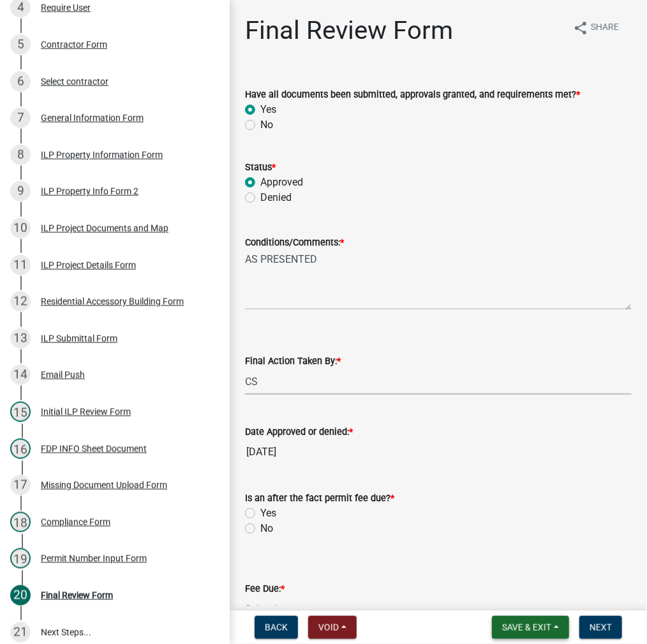
click at [511, 628] on span "Save & Exit" at bounding box center [526, 627] width 49 height 10
click at [492, 562] on button "Save" at bounding box center [518, 563] width 102 height 31
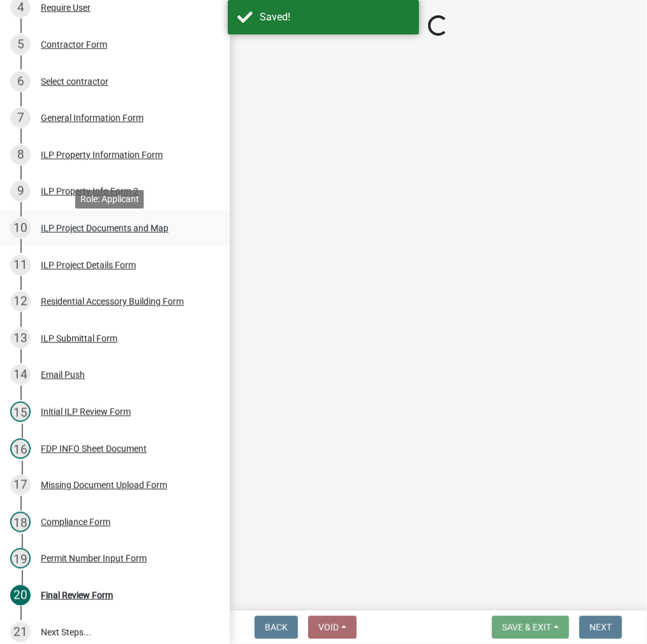
scroll to position [392, 0]
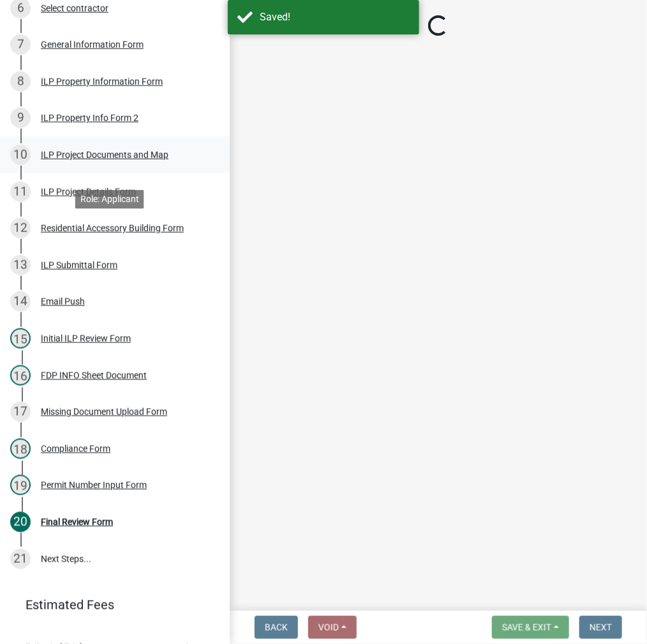
select select "c872cdc8-ca01-49f1-a213-e4b05fa58cd2"
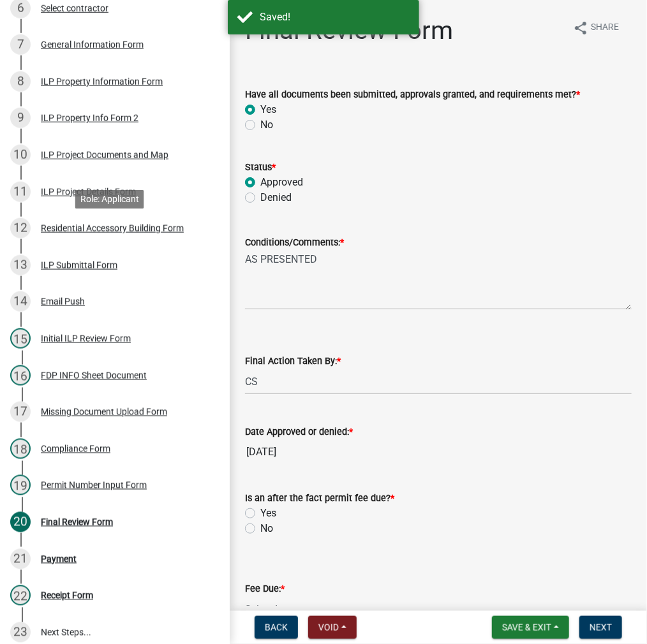
click at [112, 232] on div "Residential Accessory Building Form" at bounding box center [112, 228] width 143 height 9
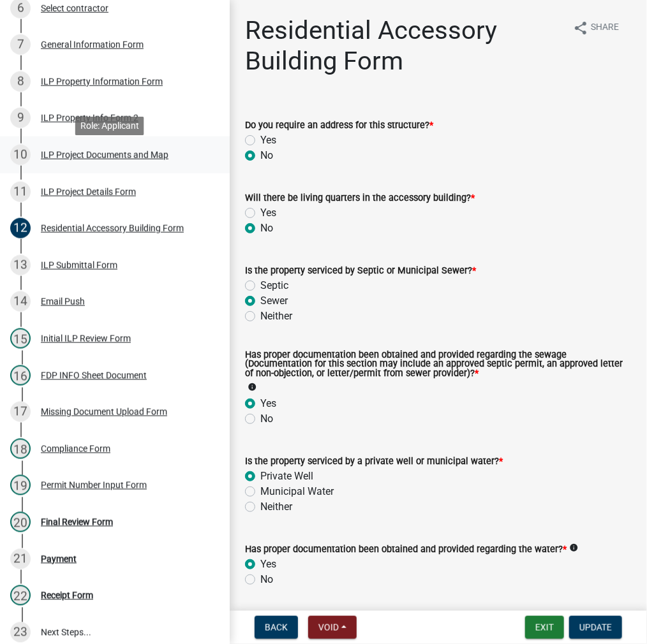
click at [48, 159] on div "ILP Project Documents and Map" at bounding box center [105, 155] width 128 height 9
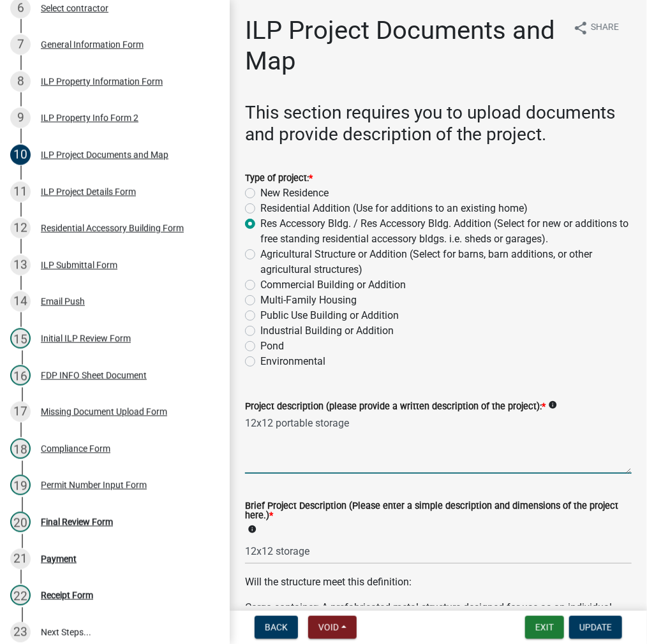
click at [278, 418] on textarea "12x12 portable storage" at bounding box center [438, 444] width 386 height 60
type textarea "12x28 portable storage"
click at [270, 549] on input "12x12 storage" at bounding box center [438, 551] width 386 height 26
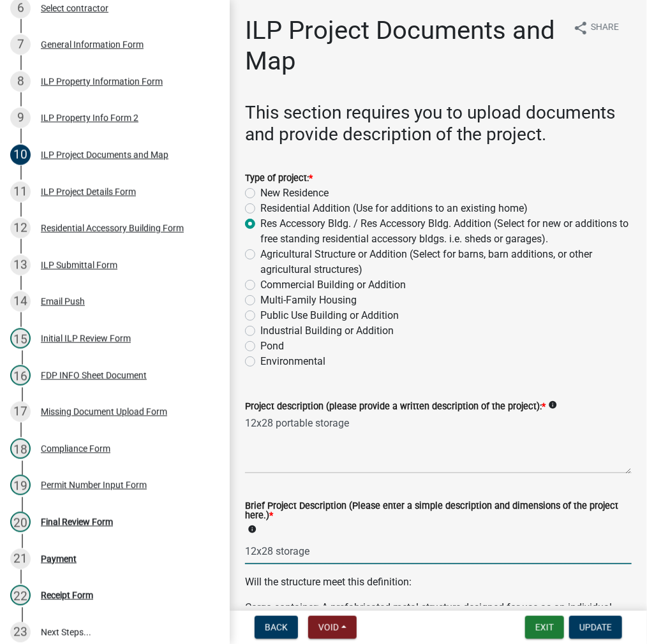
click at [334, 560] on input "12x28 storage" at bounding box center [438, 551] width 386 height 26
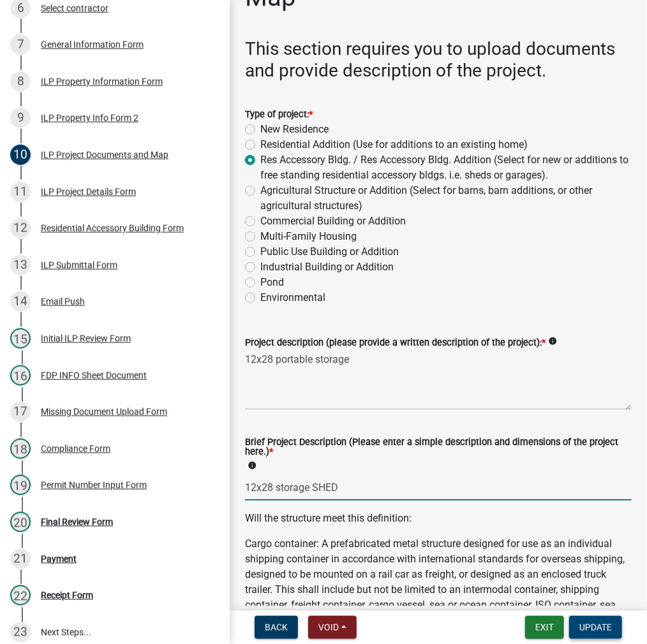
type input "12x28 storage SHED"
click at [605, 633] on button "Update" at bounding box center [595, 627] width 53 height 23
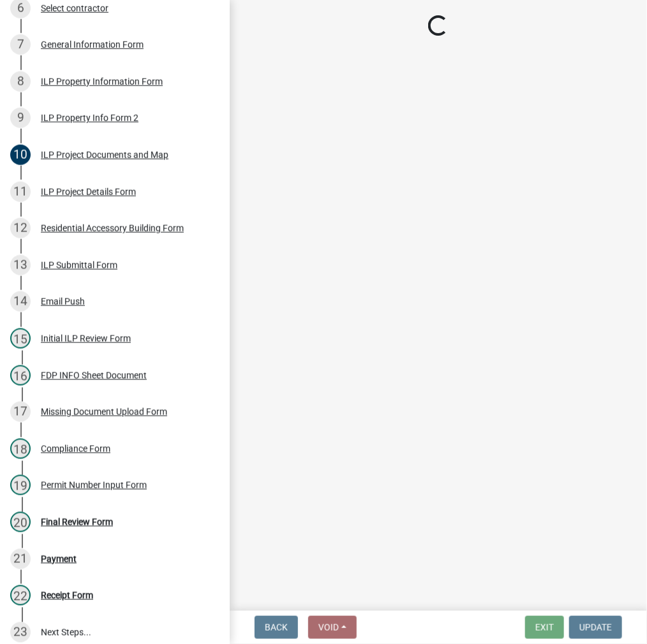
select select "c872cdc8-ca01-49f1-a213-e4b05fa58cd2"
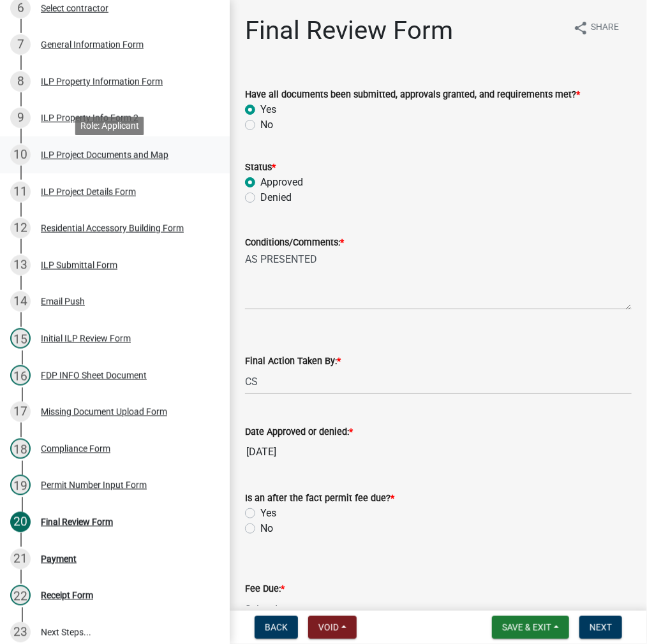
click at [52, 159] on div "ILP Project Documents and Map" at bounding box center [105, 155] width 128 height 9
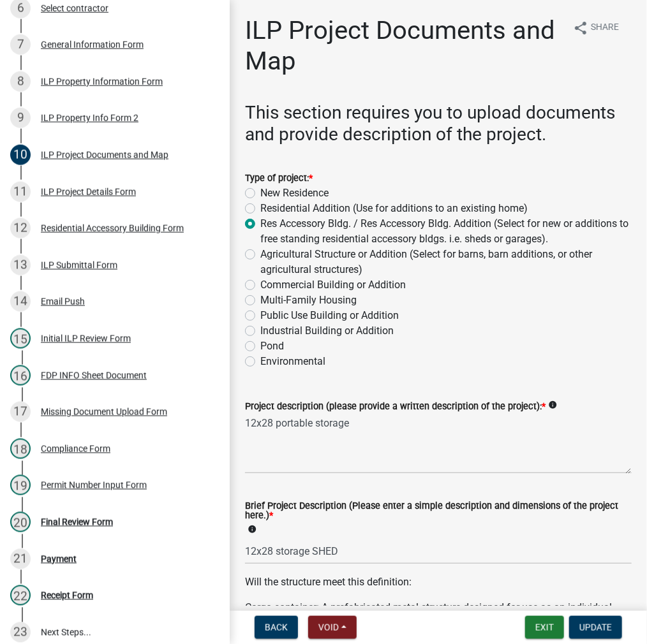
scroll to position [128, 0]
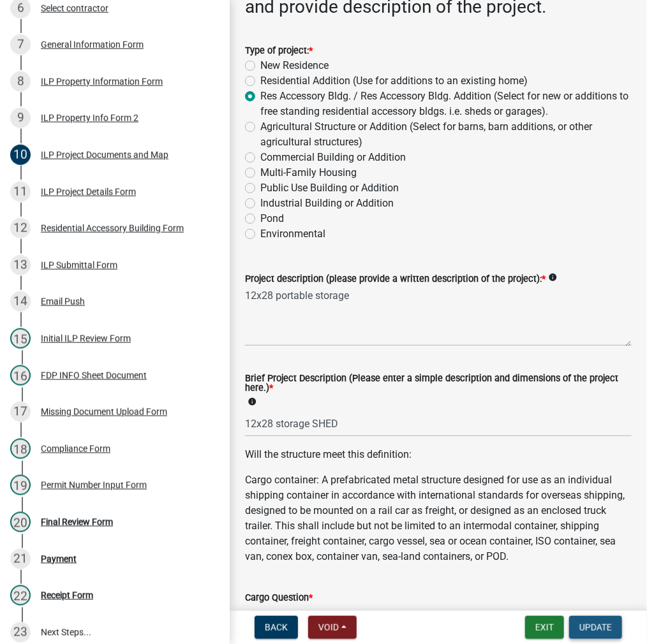
click at [584, 627] on span "Update" at bounding box center [595, 627] width 33 height 10
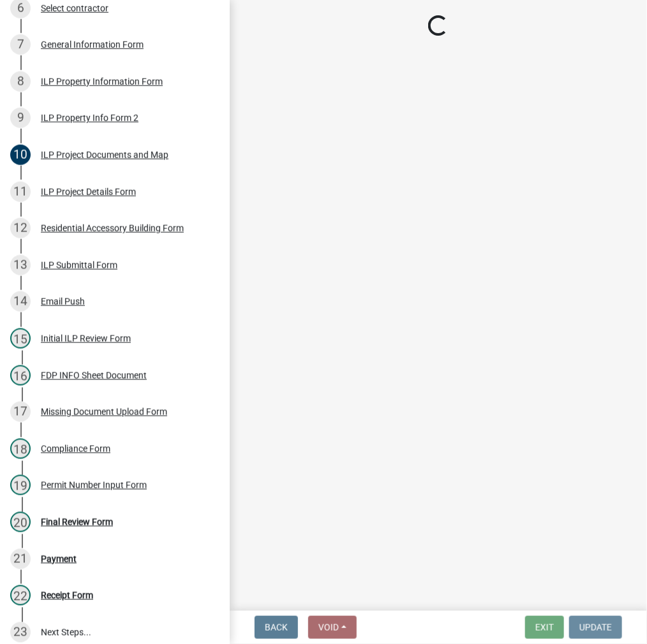
scroll to position [0, 0]
select select "c872cdc8-ca01-49f1-a213-e4b05fa58cd2"
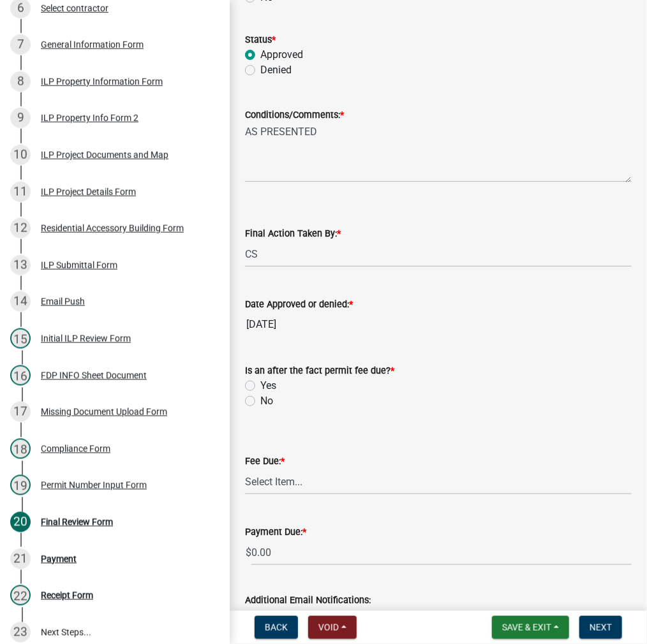
scroll to position [221, 0]
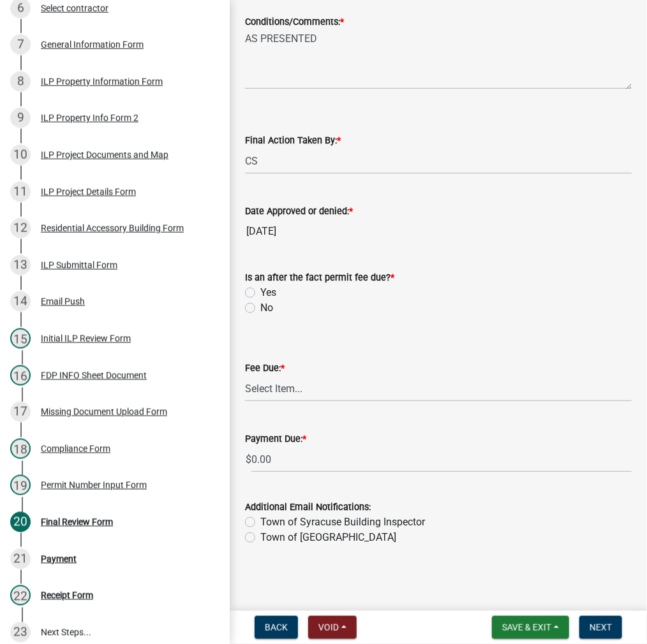
click at [260, 302] on label "No" at bounding box center [266, 307] width 13 height 15
click at [260, 302] on input "No" at bounding box center [264, 304] width 8 height 8
radio input "true"
click at [261, 386] on select "Select Item... N/A $10.00 $25.00 $125.00 $250 $500 $500 + $10.00 for every 10 s…" at bounding box center [438, 389] width 386 height 26
click at [245, 402] on select "Select Item... N/A $10.00 $25.00 $125.00 $250 $500 $500 + $10.00 for every 10 s…" at bounding box center [438, 389] width 386 height 26
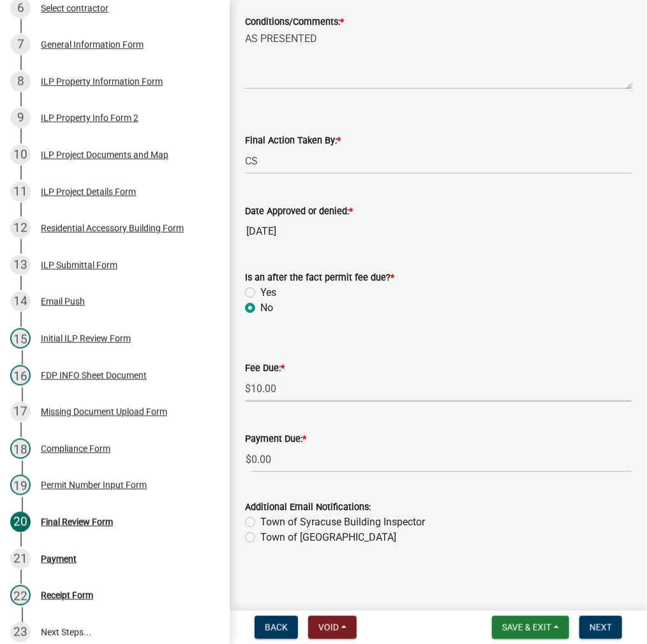
select select "6f482d1d-eb35-47e6-92b0-143404755581"
click at [597, 629] on span "Next" at bounding box center [600, 627] width 22 height 10
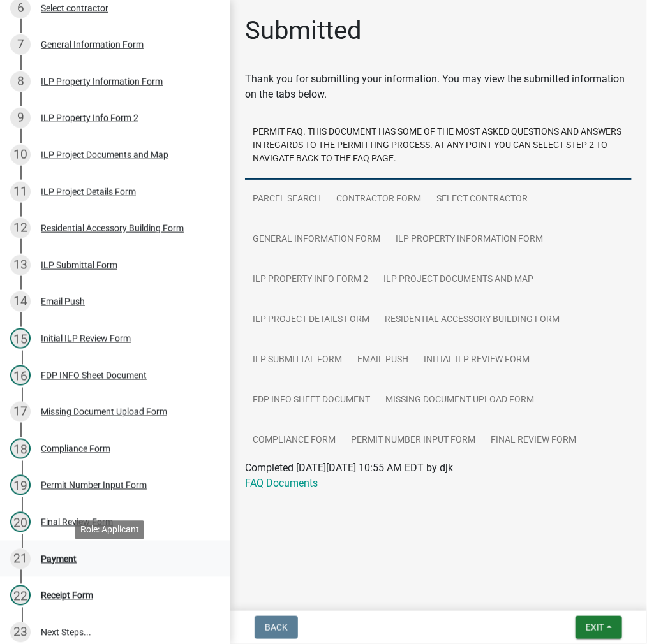
click at [61, 564] on div "Payment" at bounding box center [59, 559] width 36 height 9
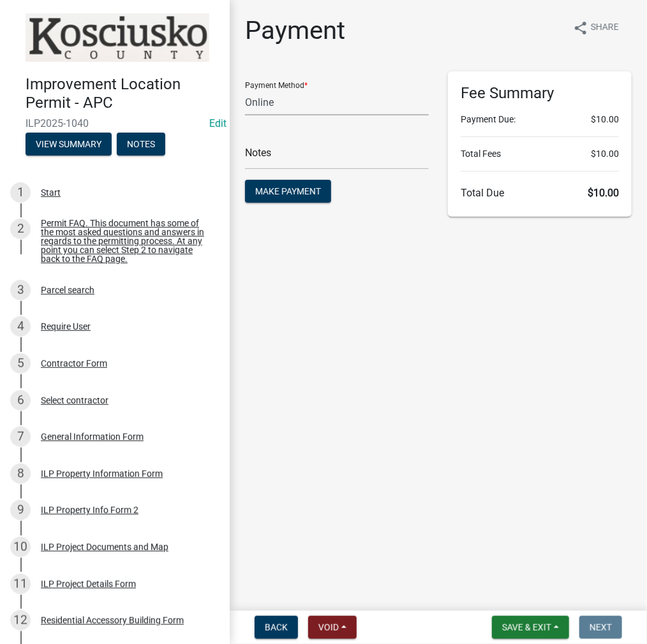
click at [281, 104] on select "Credit Card POS Check Cash Online" at bounding box center [337, 102] width 184 height 26
select select "2: 1"
click at [245, 89] on select "Credit Card POS Check Cash Online" at bounding box center [337, 102] width 184 height 26
click at [274, 153] on input "text" at bounding box center [337, 156] width 184 height 26
type input "ILP 2025-1040"
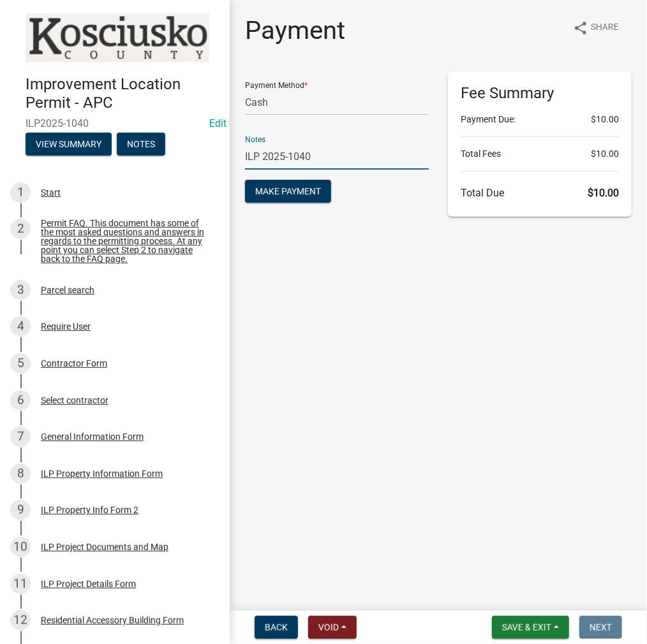
click at [245, 180] on button "Make Payment" at bounding box center [288, 191] width 86 height 23
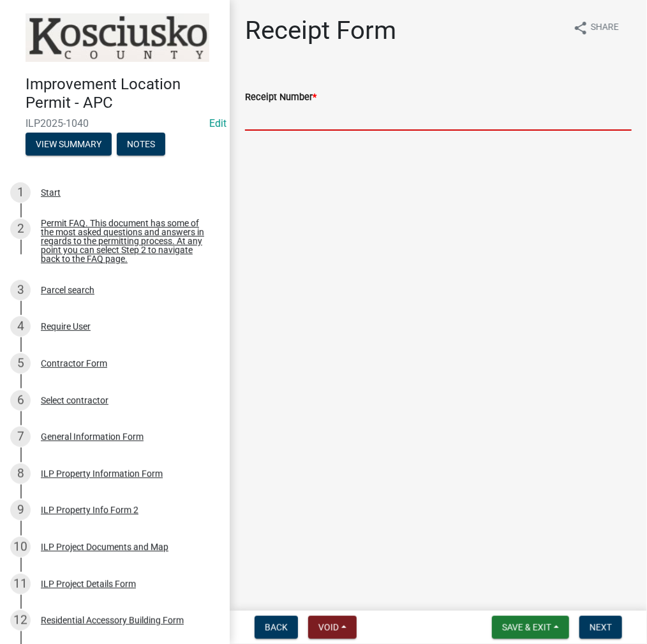
click at [300, 121] on input "Receipt Number *" at bounding box center [438, 118] width 386 height 26
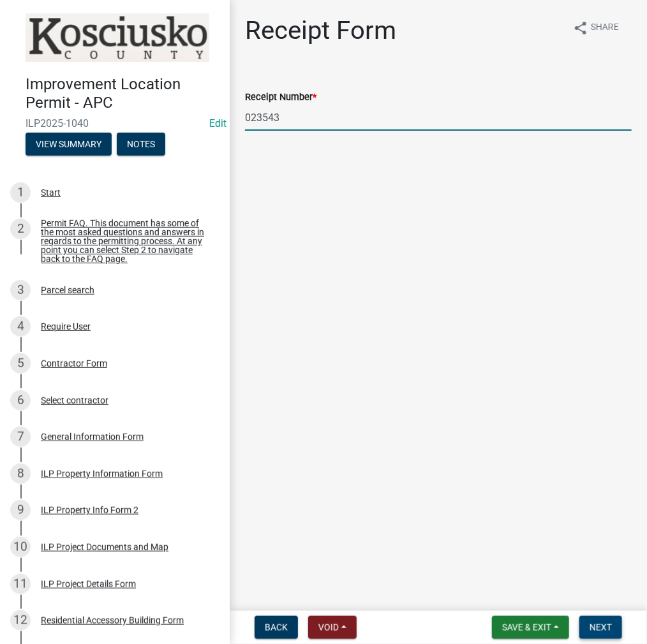
type input "023543"
click at [602, 635] on button "Next" at bounding box center [600, 627] width 43 height 23
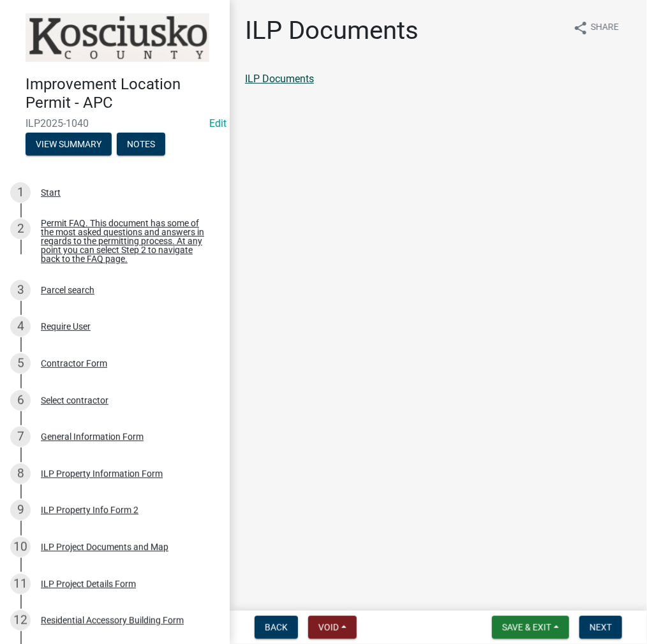
click at [301, 81] on link "ILP Documents" at bounding box center [279, 79] width 69 height 12
click at [592, 623] on span "Next" at bounding box center [600, 627] width 22 height 10
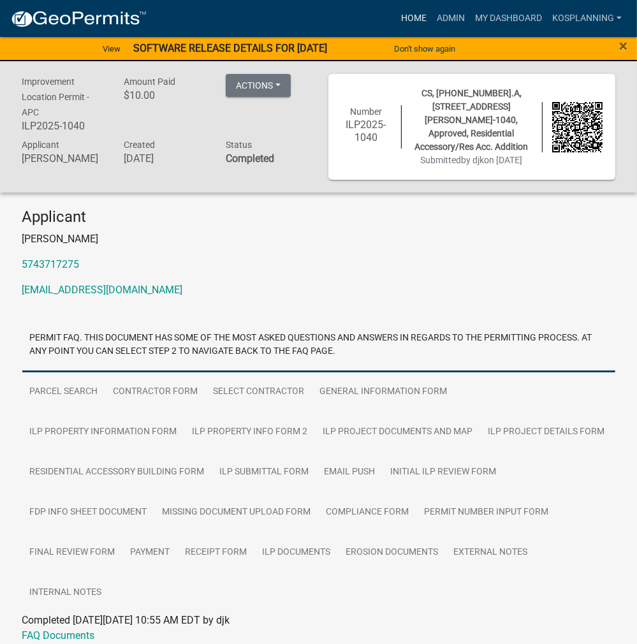
click at [421, 18] on link "Home" at bounding box center [414, 18] width 36 height 24
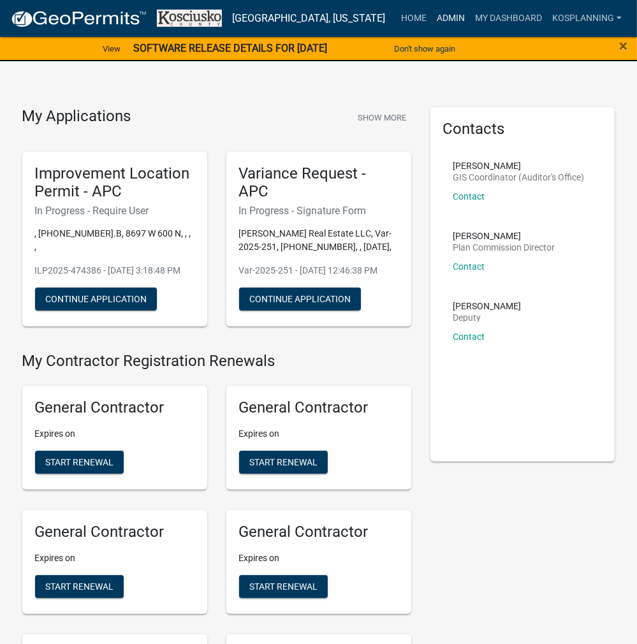
click at [455, 18] on link "Admin" at bounding box center [451, 18] width 38 height 24
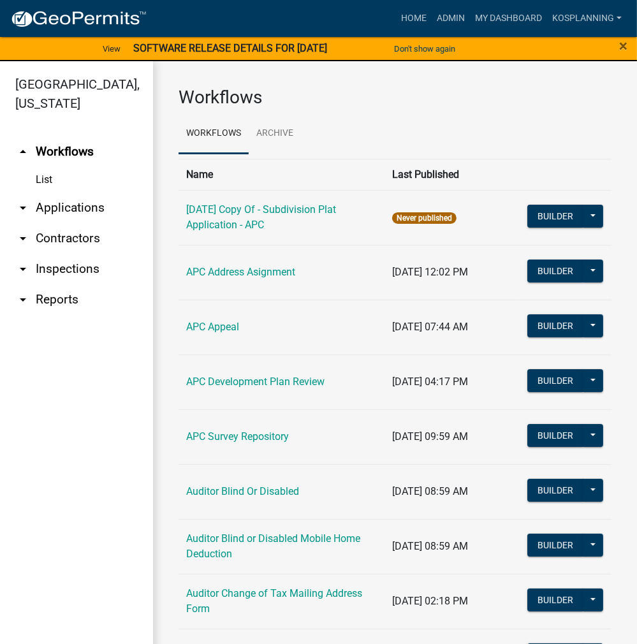
click at [73, 225] on link "arrow_drop_down Contractors" at bounding box center [76, 238] width 153 height 31
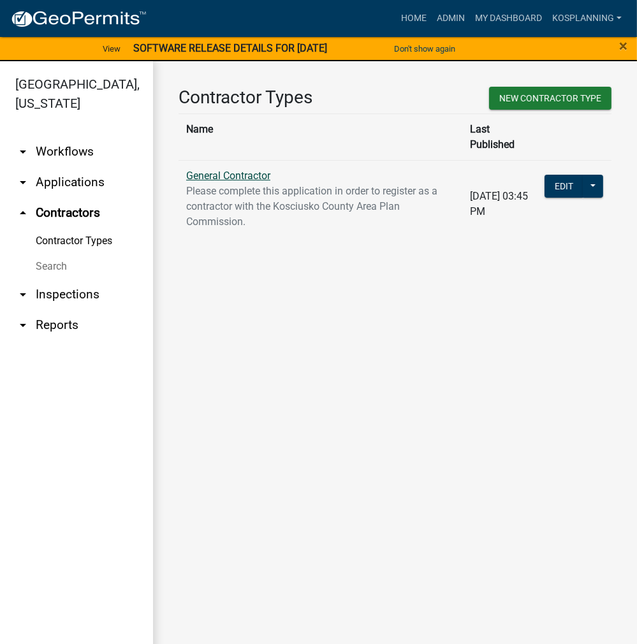
click at [214, 170] on link "General Contractor" at bounding box center [228, 176] width 84 height 12
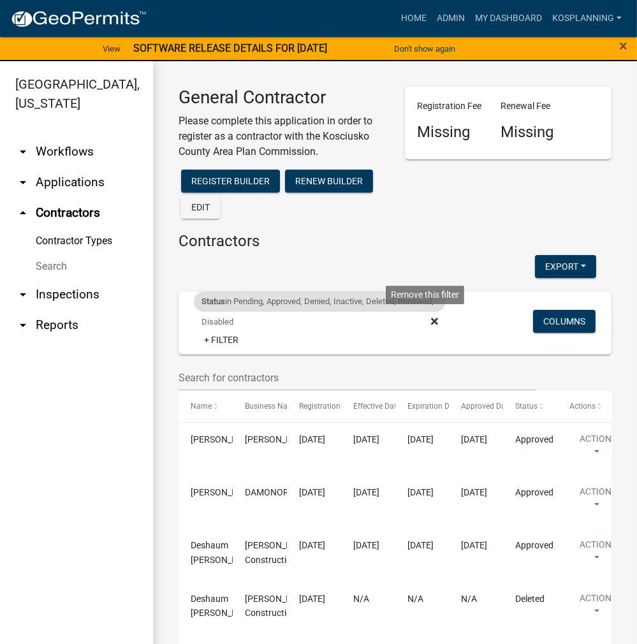
click at [431, 320] on icon at bounding box center [434, 321] width 7 height 7
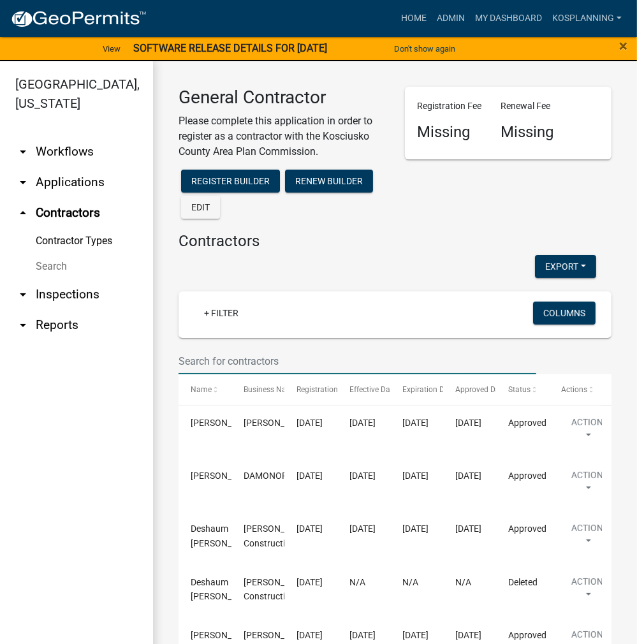
click at [208, 361] on input "text" at bounding box center [358, 361] width 358 height 26
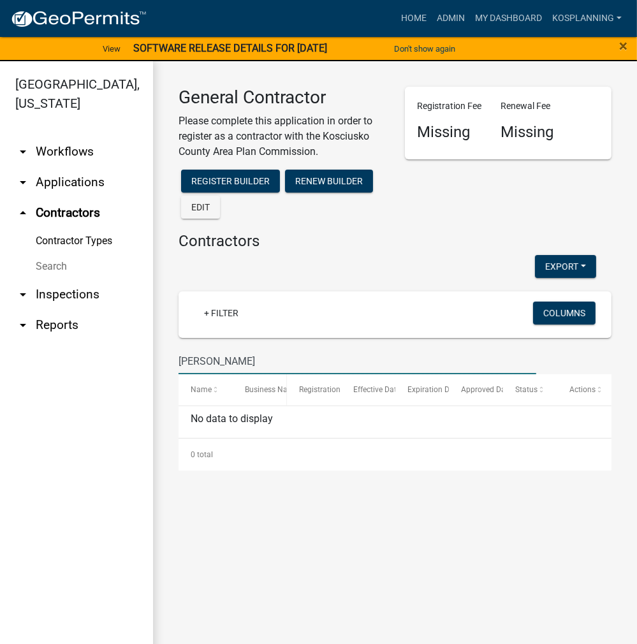
type input "J"
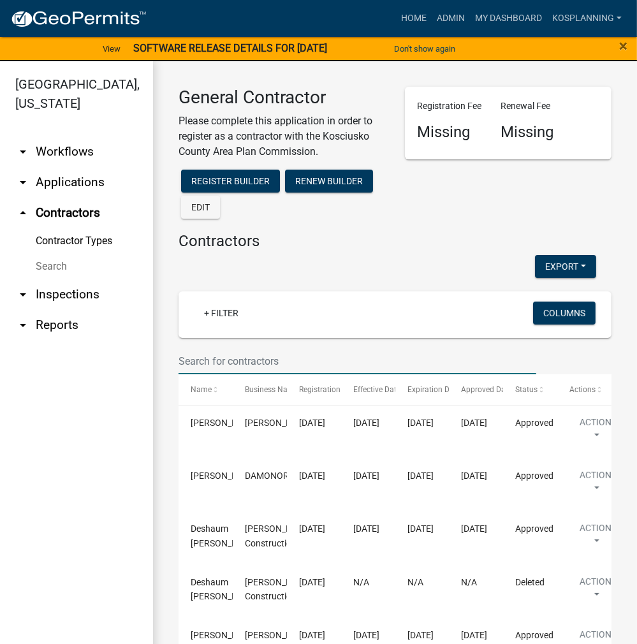
click at [71, 178] on link "arrow_drop_down Applications" at bounding box center [76, 182] width 153 height 31
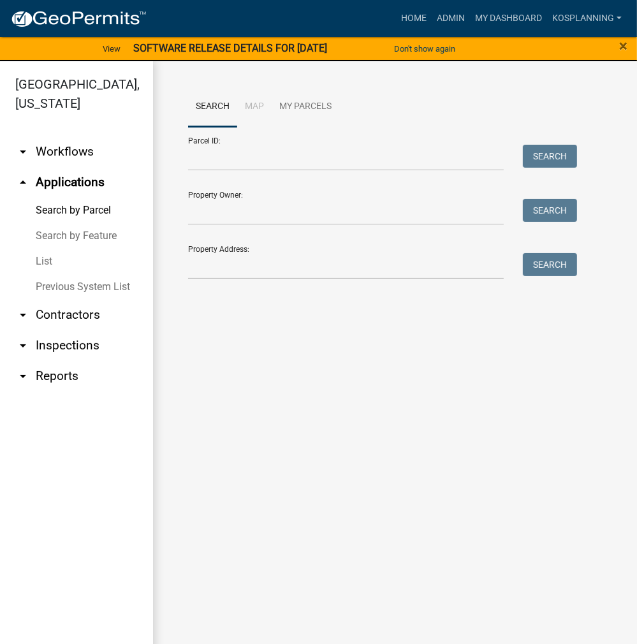
click at [67, 205] on link "Search by Parcel" at bounding box center [76, 211] width 153 height 26
click at [207, 162] on input "Parcel ID:" at bounding box center [346, 158] width 316 height 26
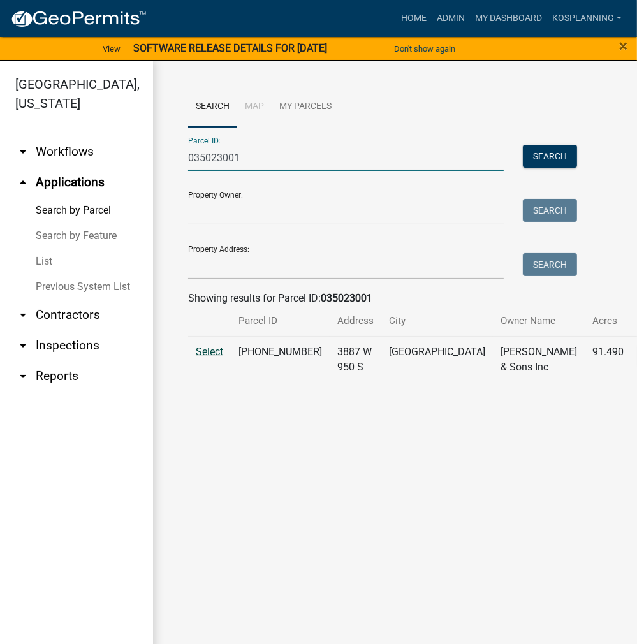
type input "035023001"
click at [204, 358] on span "Select" at bounding box center [209, 352] width 27 height 12
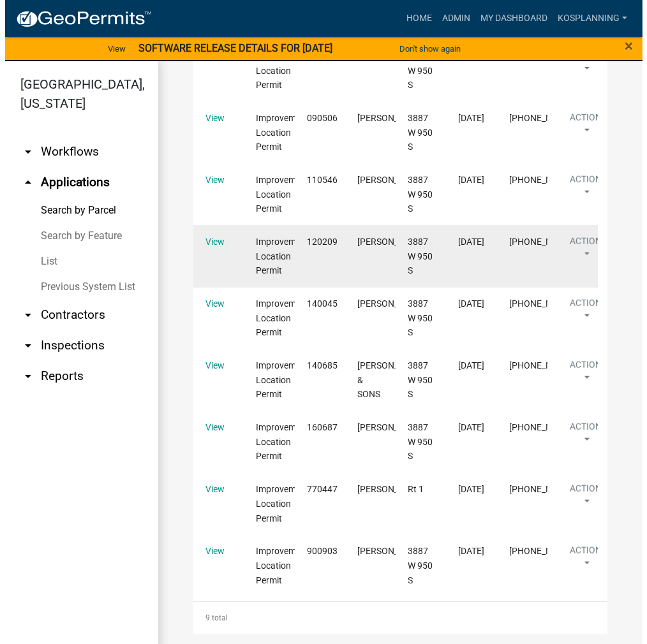
scroll to position [765, 0]
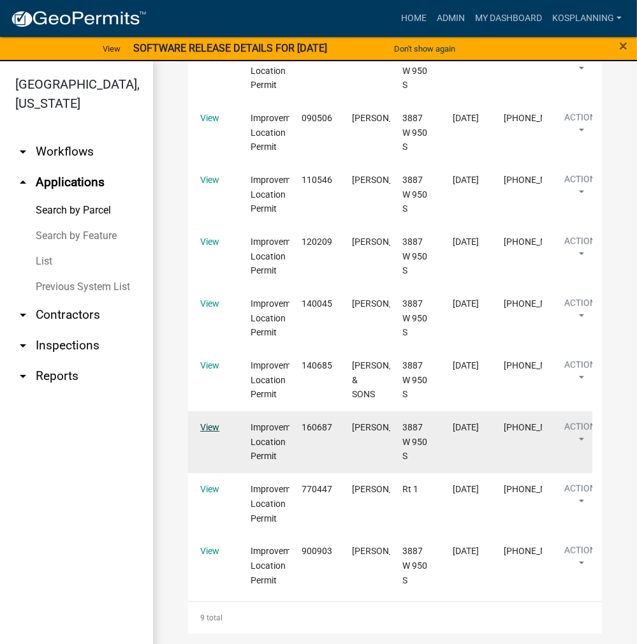
click at [209, 432] on link "View" at bounding box center [209, 427] width 19 height 10
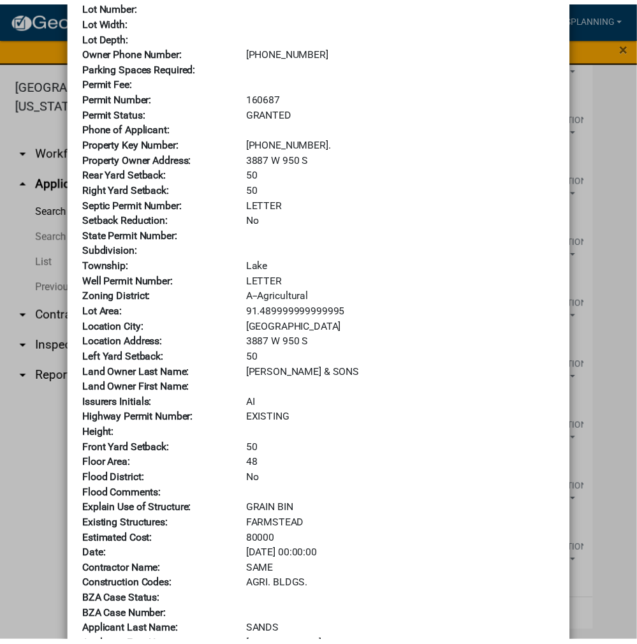
scroll to position [171, 0]
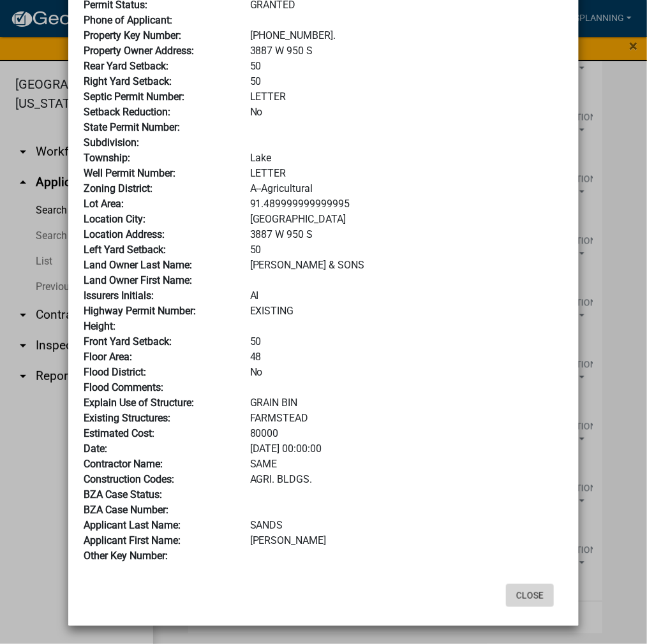
click at [522, 590] on button "Close" at bounding box center [530, 595] width 48 height 23
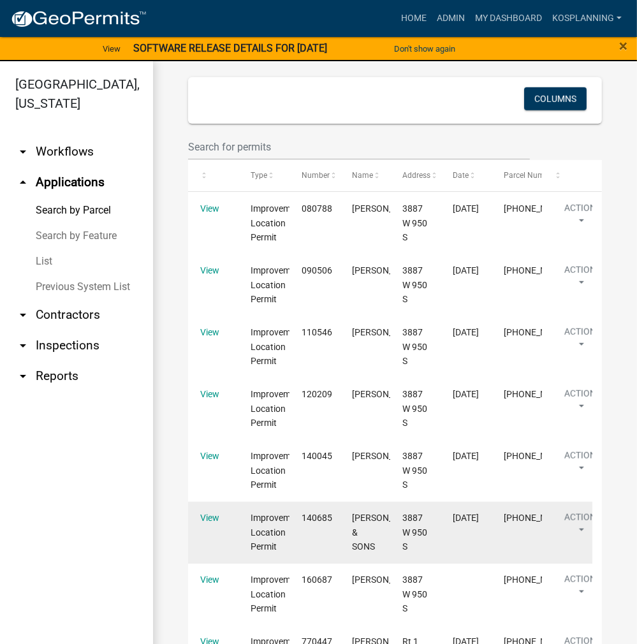
scroll to position [510, 0]
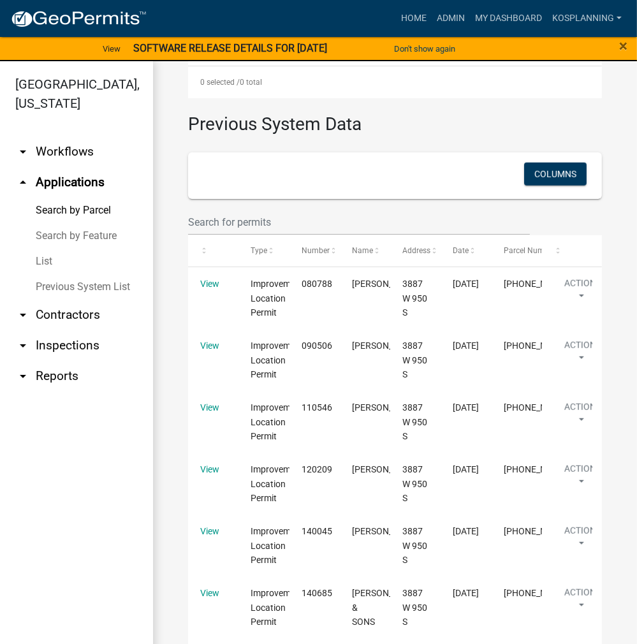
click at [89, 236] on link "Search by Feature" at bounding box center [76, 236] width 153 height 26
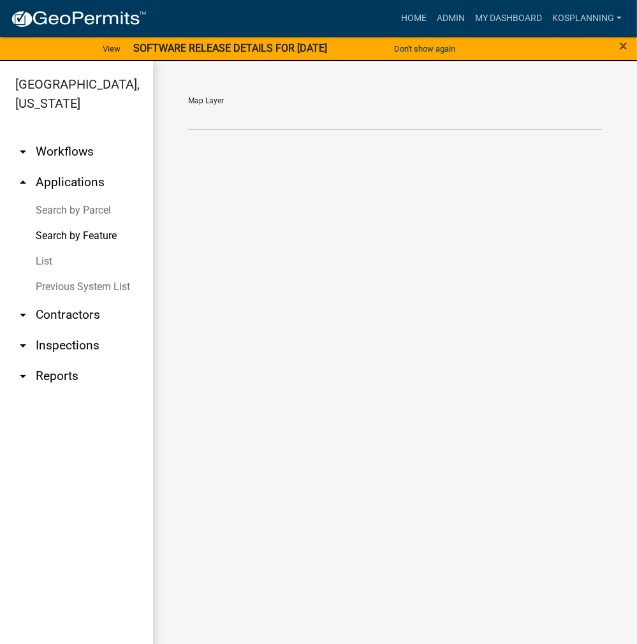
click at [48, 258] on link "List" at bounding box center [76, 262] width 153 height 26
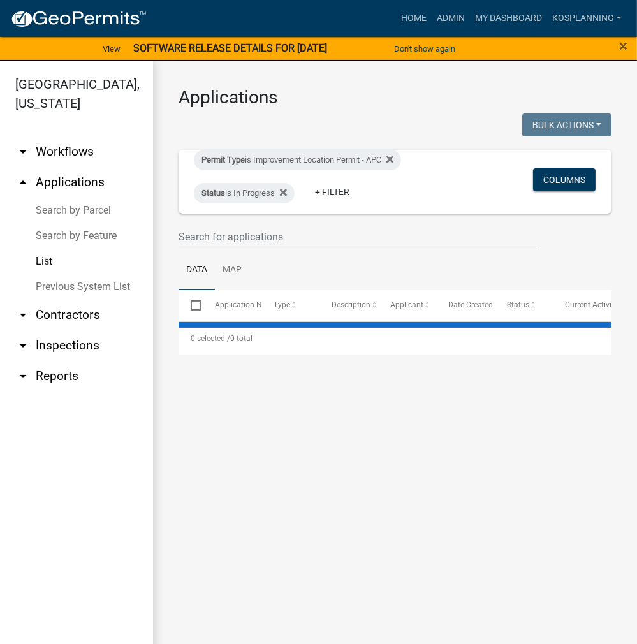
select select "3: 100"
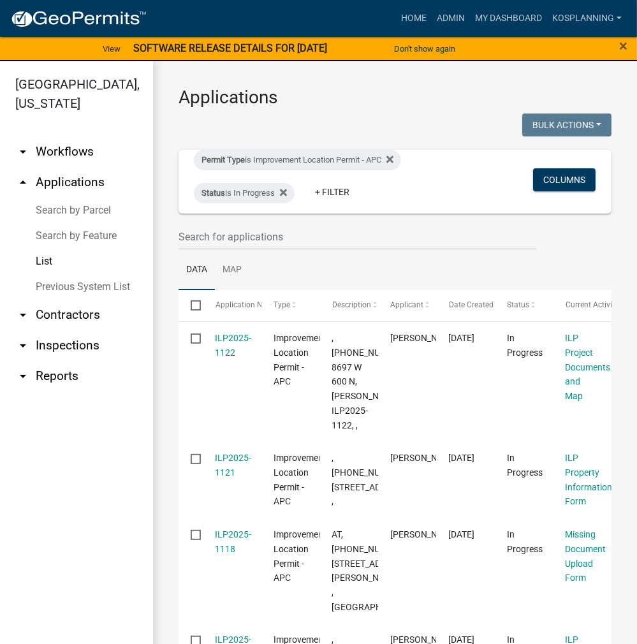
click at [68, 213] on link "Search by Parcel" at bounding box center [76, 211] width 153 height 26
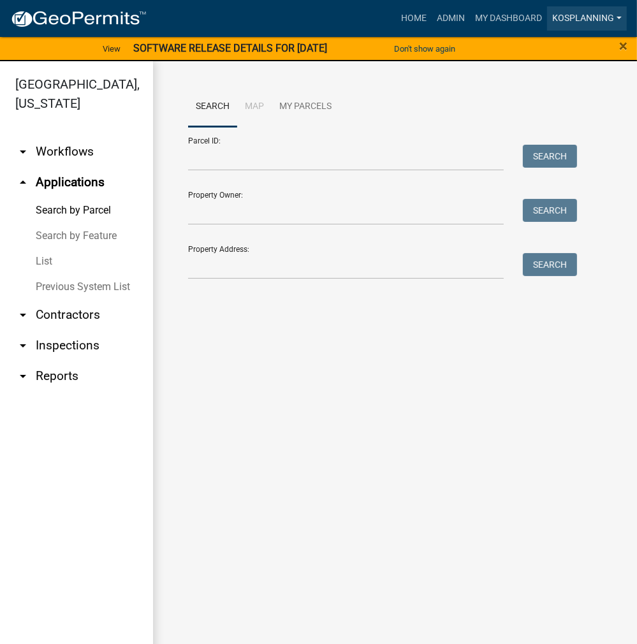
click at [599, 14] on link "kosplanning" at bounding box center [587, 18] width 80 height 24
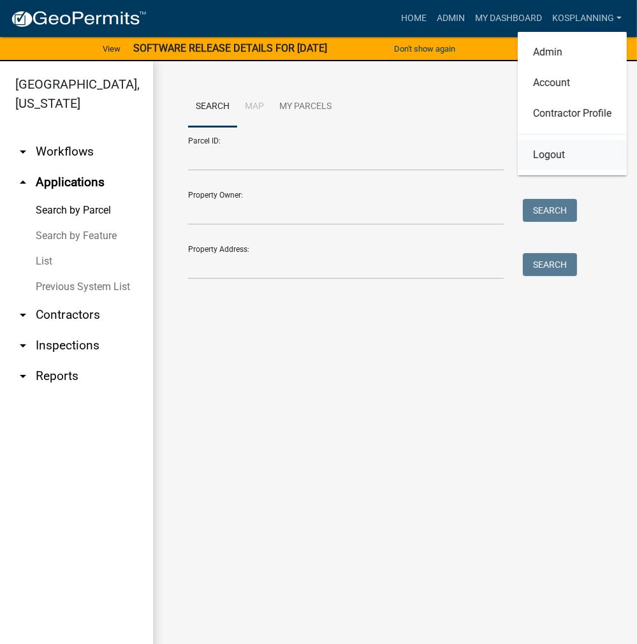
click at [555, 153] on link "Logout" at bounding box center [572, 155] width 109 height 31
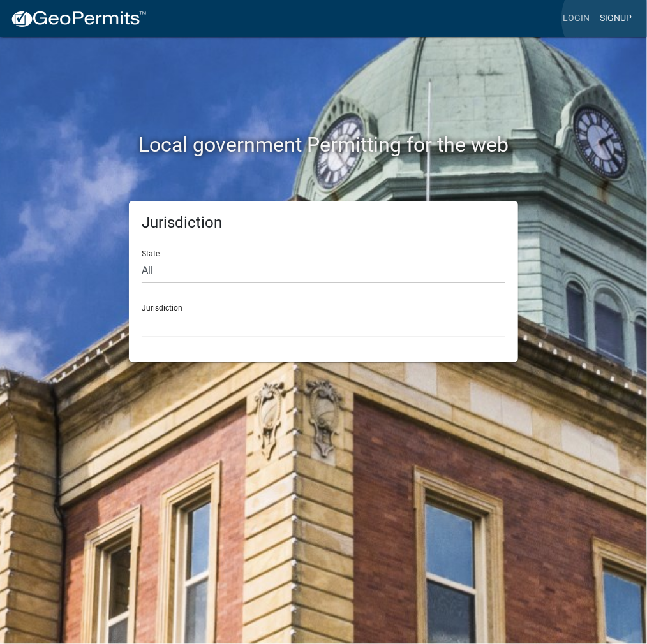
click at [614, 18] on link "Signup" at bounding box center [615, 18] width 42 height 24
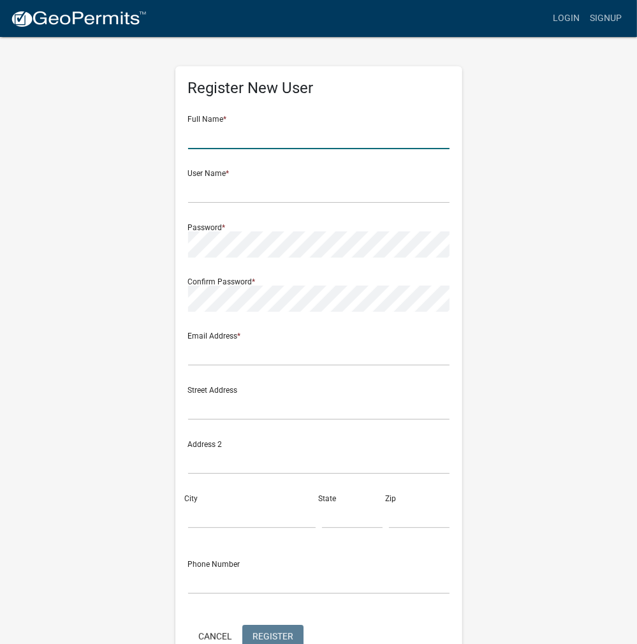
click at [256, 133] on input "text" at bounding box center [318, 136] width 261 height 26
type input "JOHN SANDS"
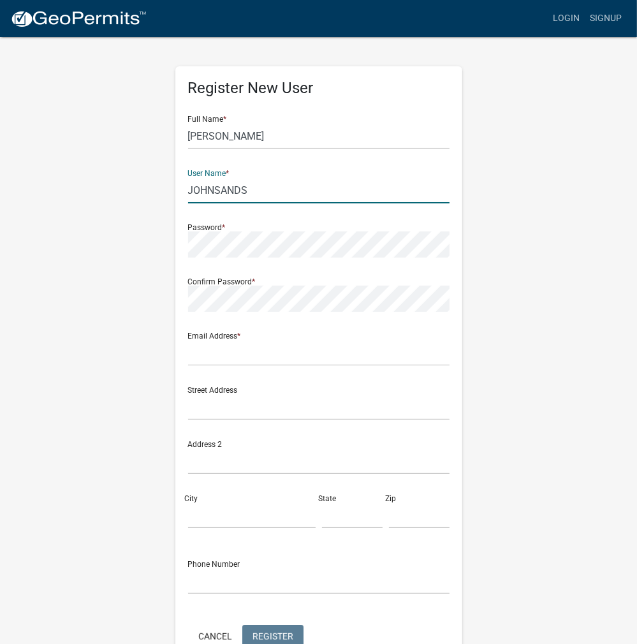
drag, startPoint x: 251, startPoint y: 195, endPoint x: 170, endPoint y: 202, distance: 81.3
click at [170, 202] on div "Register New User Full Name * JOHN SANDS User Name * JOHNSANDS Password * Confi…" at bounding box center [319, 377] width 306 height 682
type input "JOHNSANDS"
click at [217, 348] on input "text" at bounding box center [318, 353] width 261 height 26
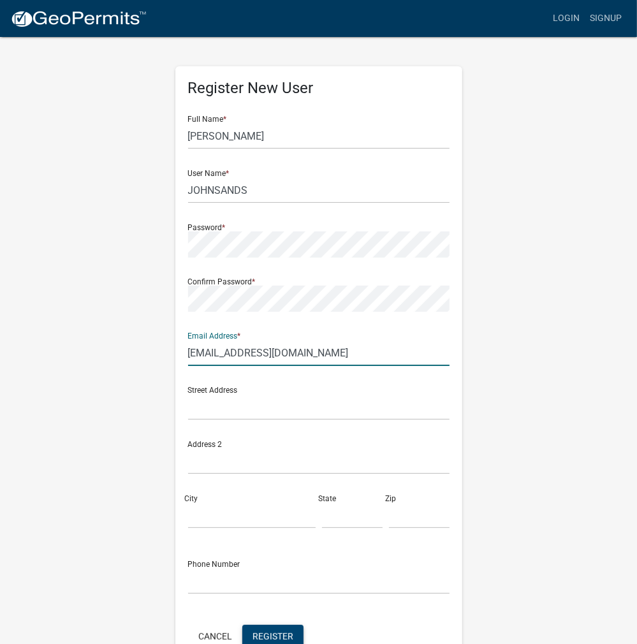
type input "areaplan@kosciusko.in.gov"
click at [270, 629] on button "Register" at bounding box center [272, 636] width 61 height 23
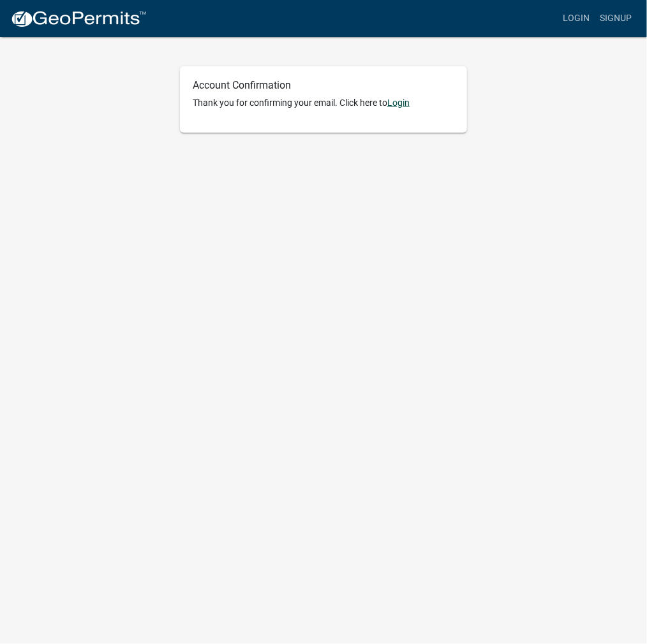
click at [406, 108] on link "Login" at bounding box center [398, 103] width 22 height 10
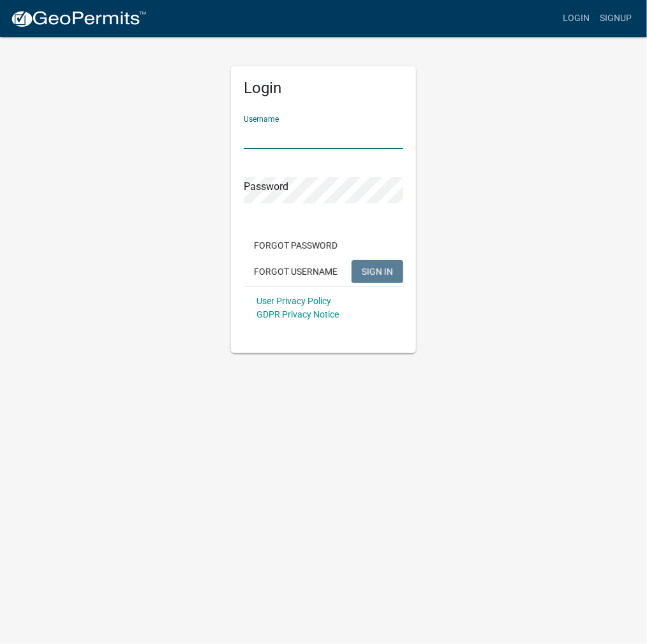
click at [290, 129] on input "Username" at bounding box center [323, 136] width 159 height 26
paste input "JOHNSANDS"
type input "JOHNSANDS"
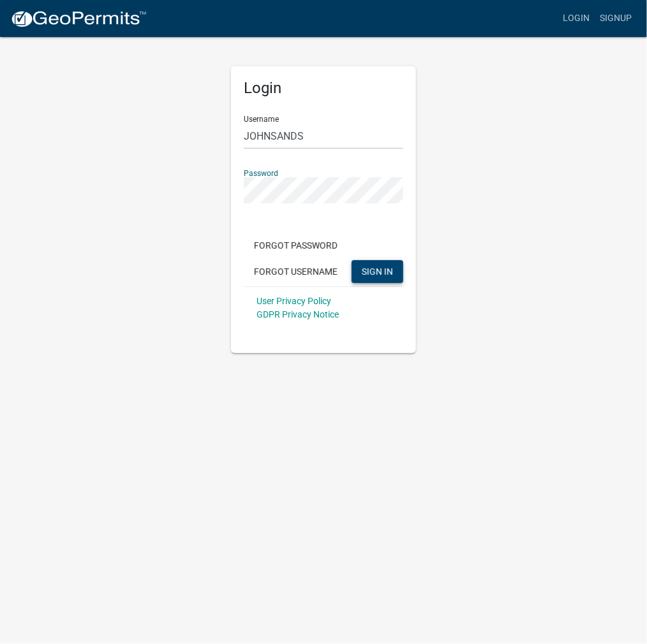
click at [376, 271] on span "SIGN IN" at bounding box center [377, 271] width 31 height 10
